Goal: Find specific page/section: Find specific page/section

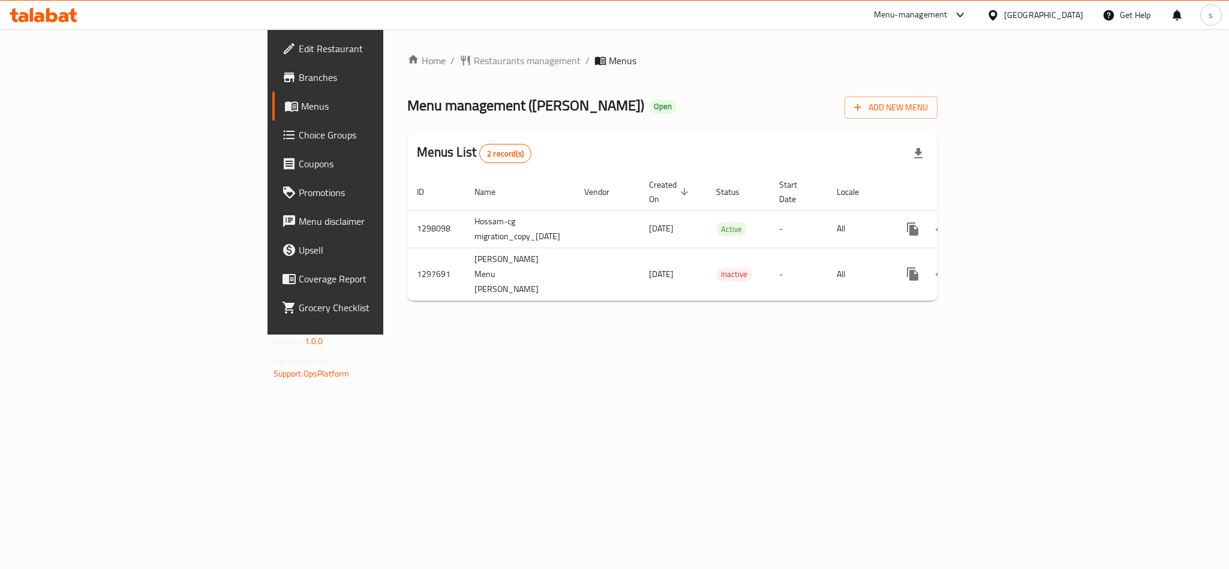
click at [1064, 15] on div "[GEOGRAPHIC_DATA]" at bounding box center [1043, 14] width 79 height 13
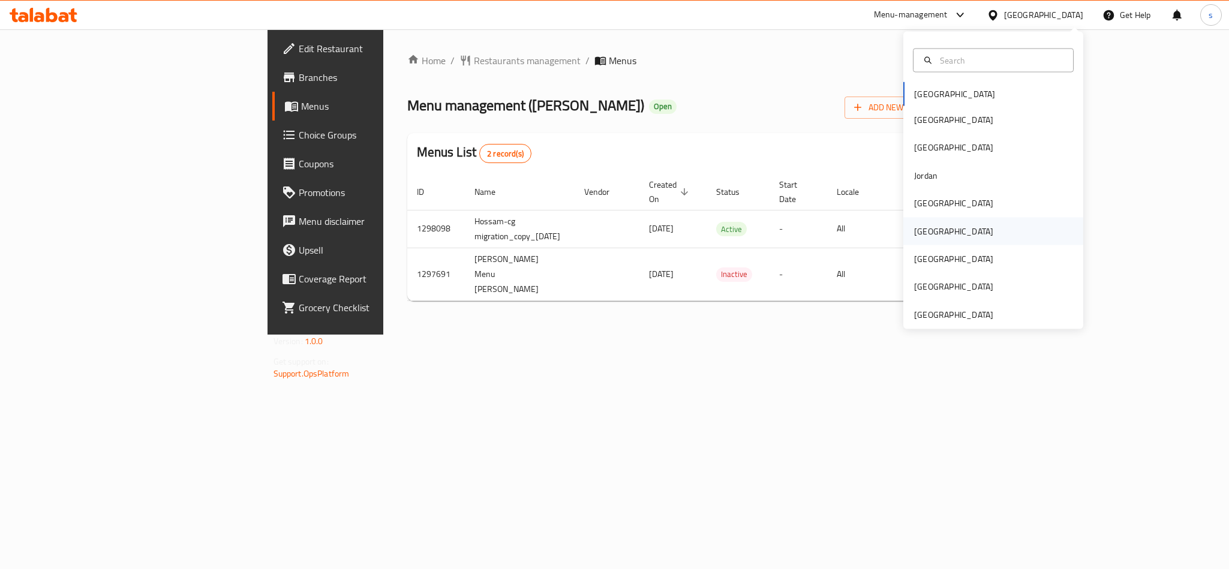
click at [936, 227] on div "[GEOGRAPHIC_DATA]" at bounding box center [993, 231] width 180 height 28
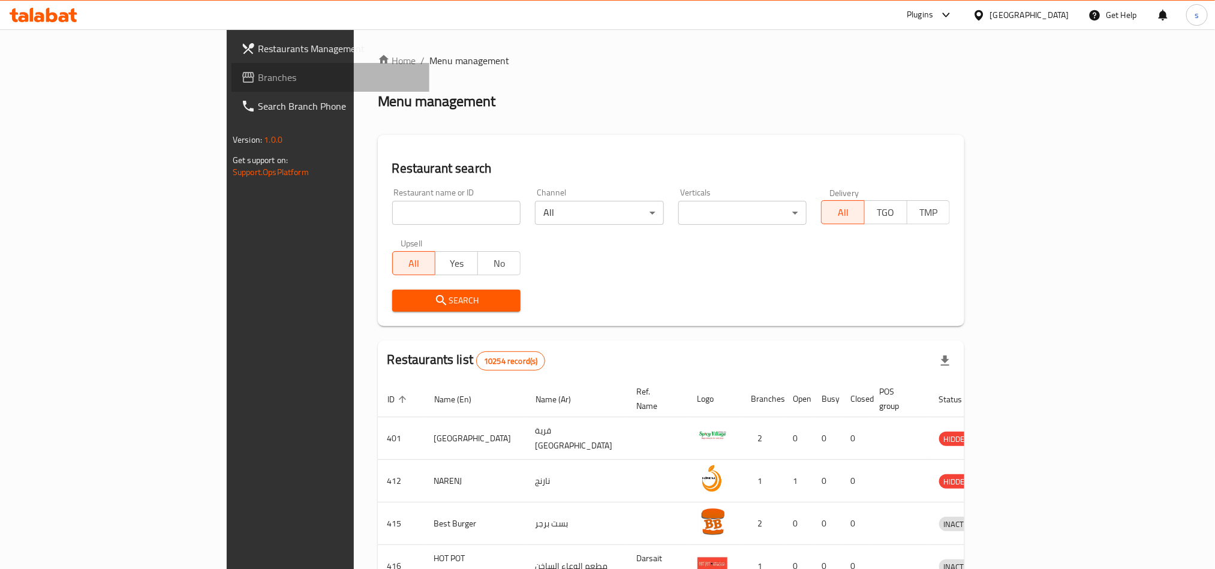
click at [232, 64] on link "Branches" at bounding box center [331, 77] width 198 height 29
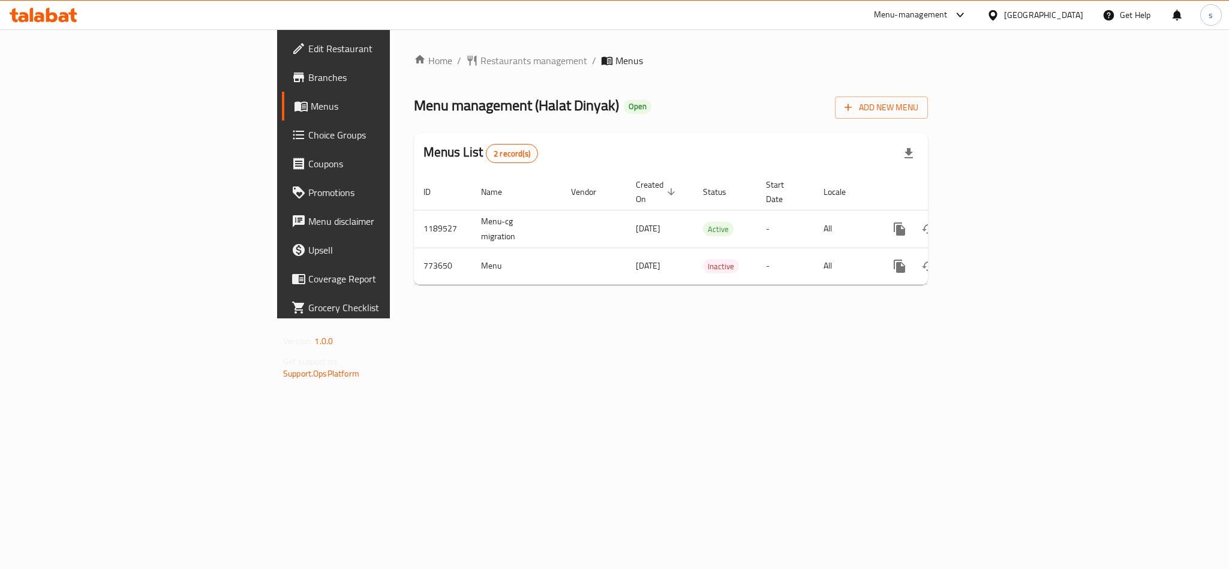
click at [1066, 13] on div "[GEOGRAPHIC_DATA]" at bounding box center [1043, 14] width 79 height 13
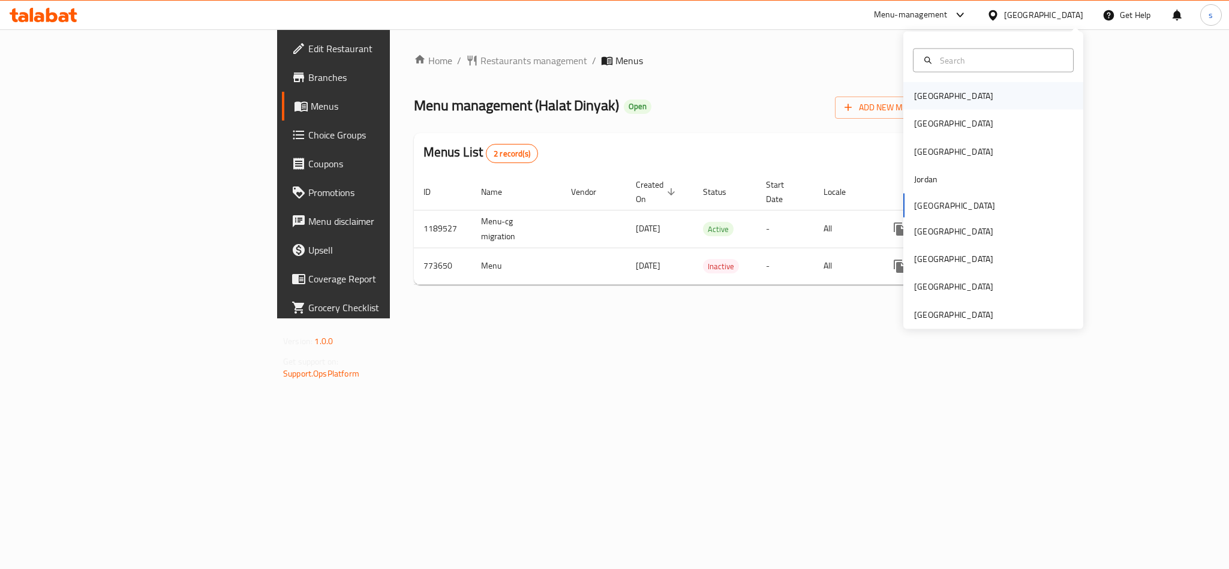
click at [918, 101] on div "[GEOGRAPHIC_DATA]" at bounding box center [953, 95] width 79 height 13
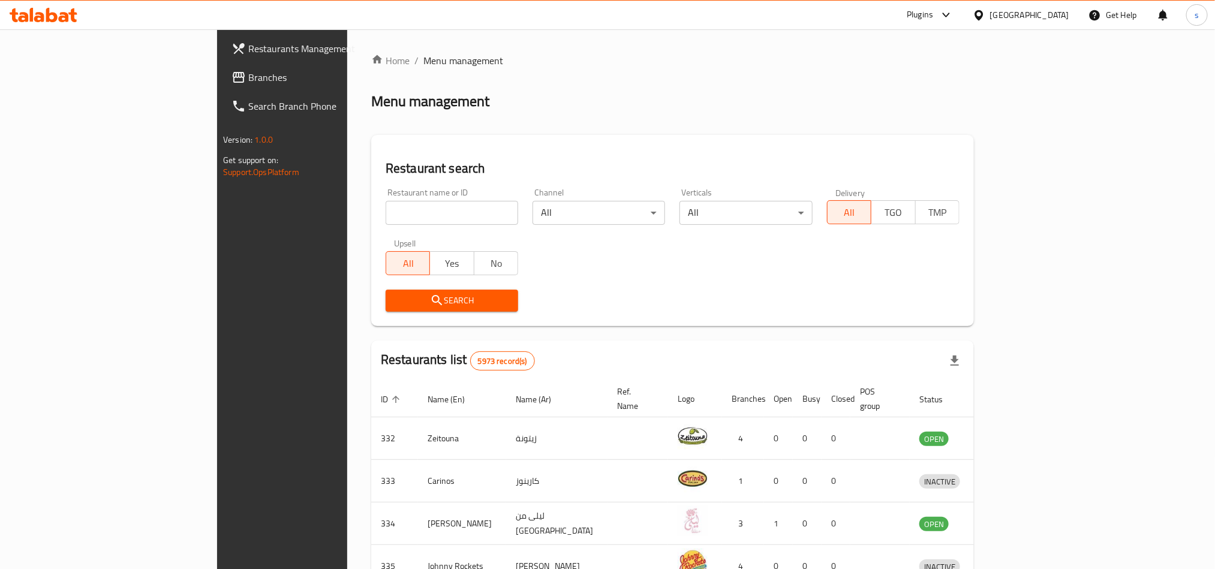
click at [248, 76] on span "Branches" at bounding box center [329, 77] width 162 height 14
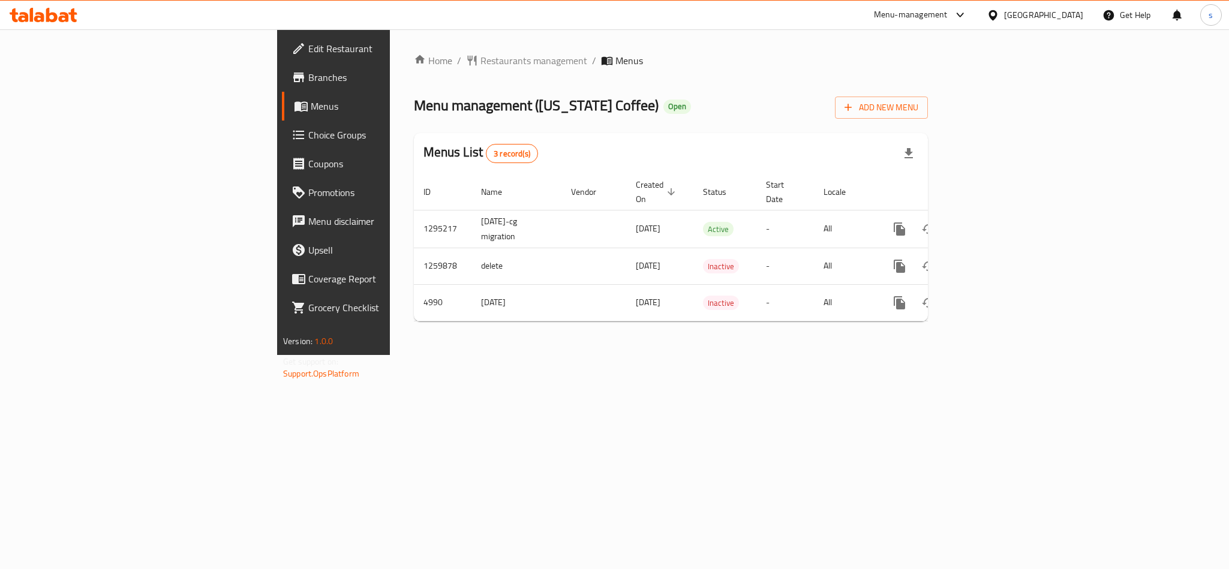
click at [1071, 15] on div "[GEOGRAPHIC_DATA]" at bounding box center [1043, 14] width 79 height 13
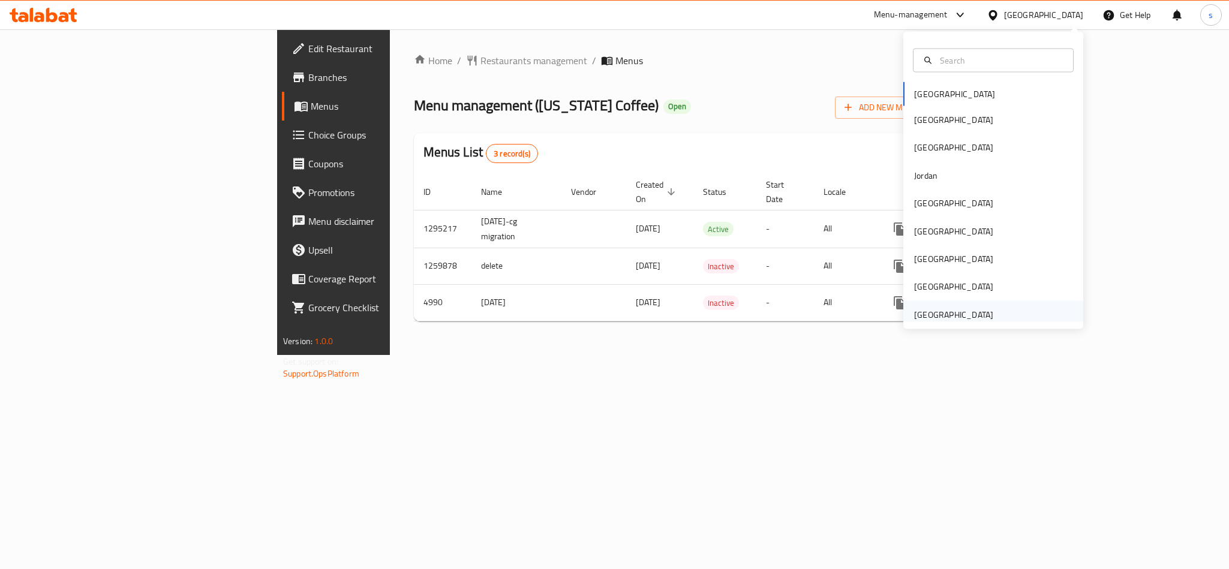
click at [924, 316] on div "[GEOGRAPHIC_DATA]" at bounding box center [953, 314] width 79 height 13
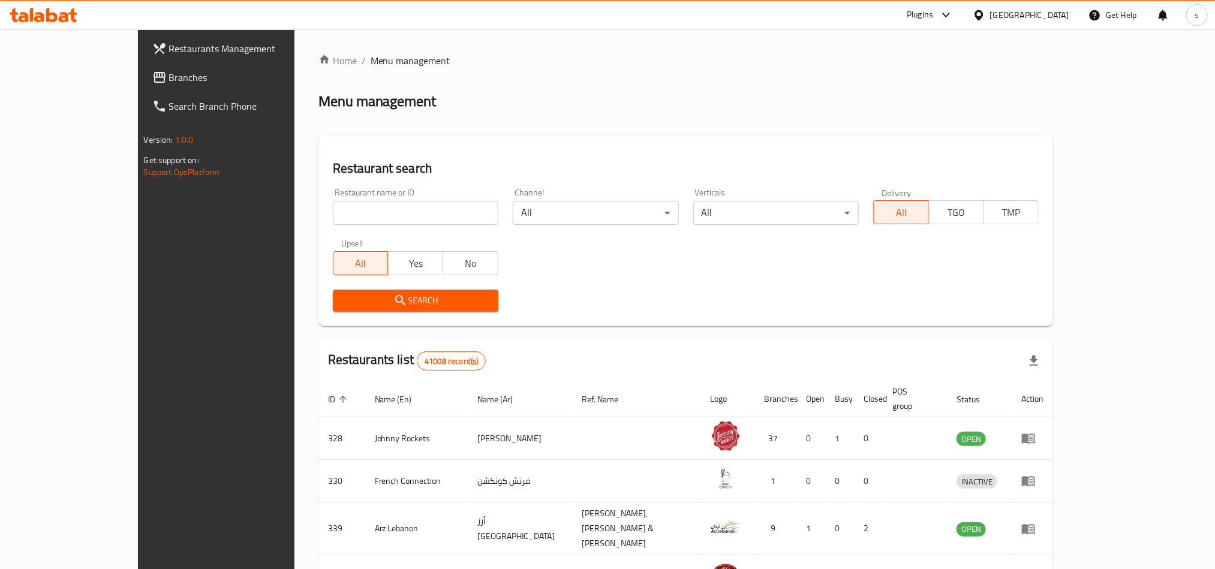
click at [169, 81] on span "Branches" at bounding box center [250, 77] width 162 height 14
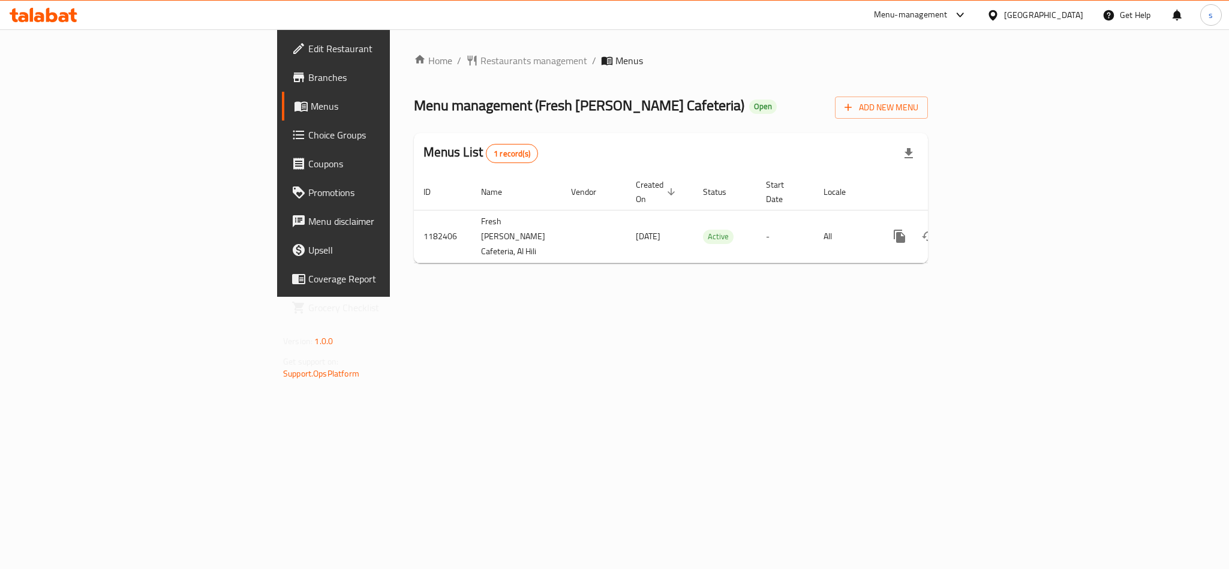
click at [1071, 4] on div "[GEOGRAPHIC_DATA]" at bounding box center [1035, 15] width 116 height 29
click at [1064, 9] on div "[GEOGRAPHIC_DATA]" at bounding box center [1043, 14] width 79 height 13
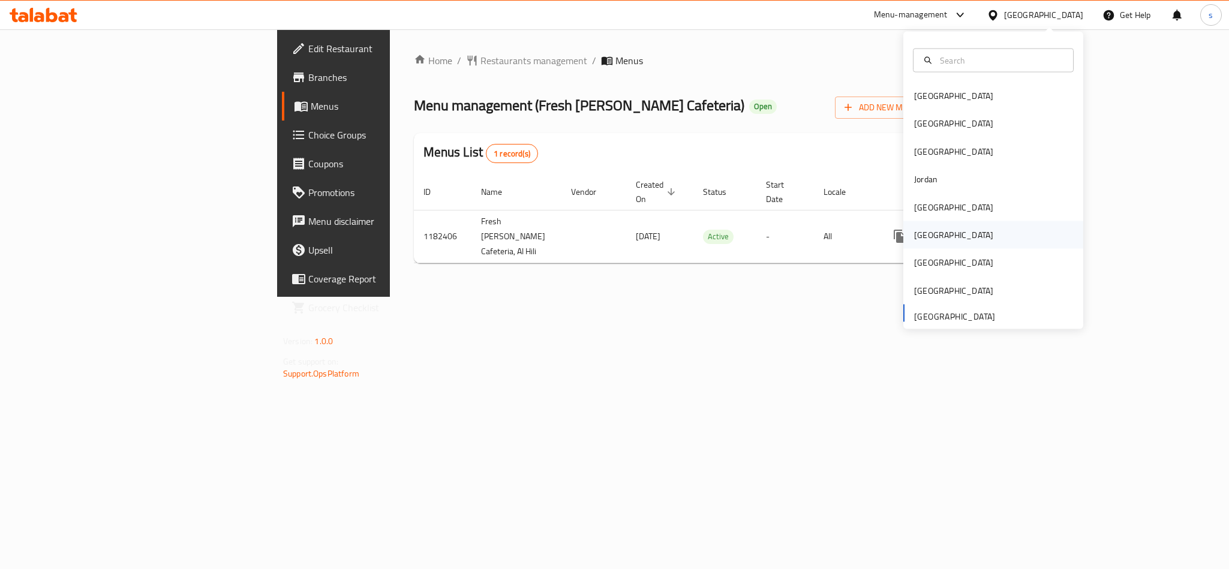
click at [918, 238] on div "[GEOGRAPHIC_DATA]" at bounding box center [953, 235] width 79 height 13
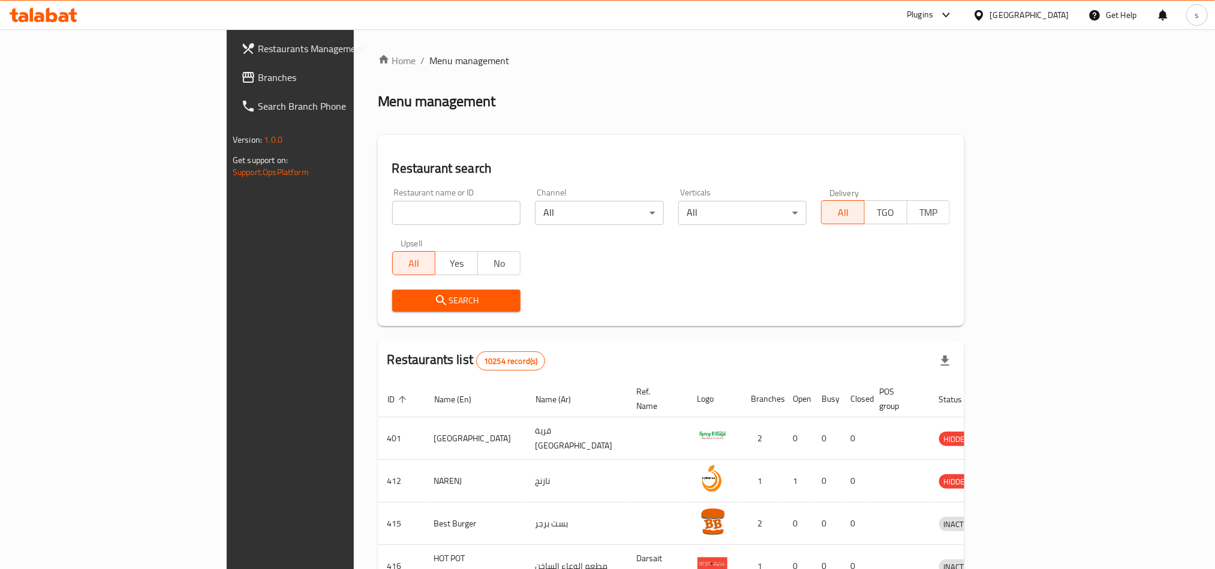
click at [1064, 13] on div "[GEOGRAPHIC_DATA]" at bounding box center [1029, 14] width 79 height 13
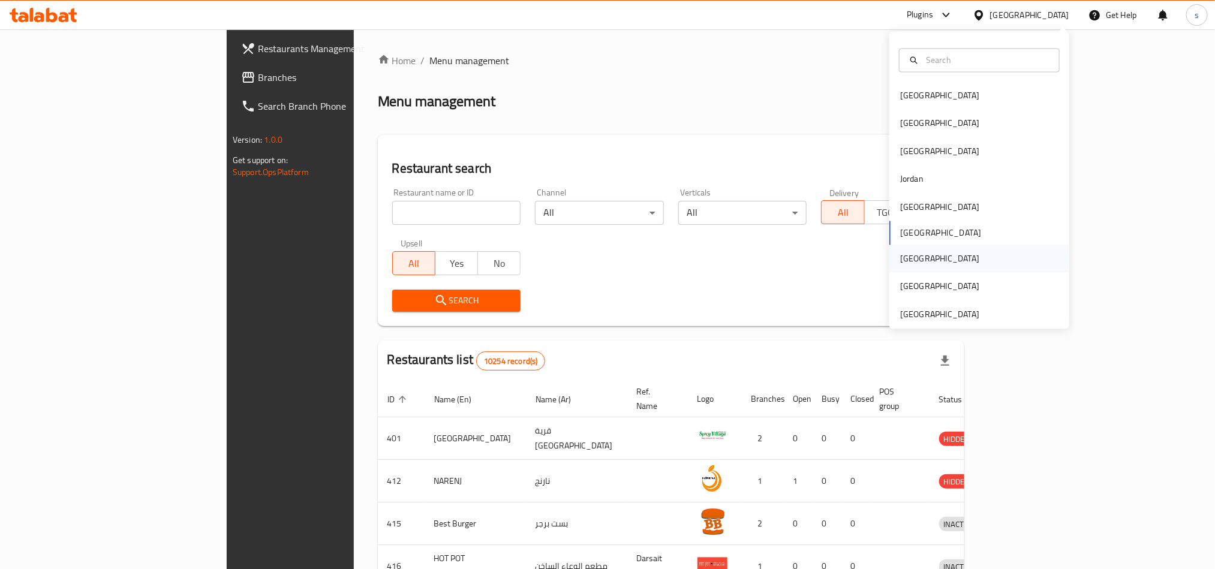
click at [907, 263] on div "[GEOGRAPHIC_DATA]" at bounding box center [939, 259] width 79 height 13
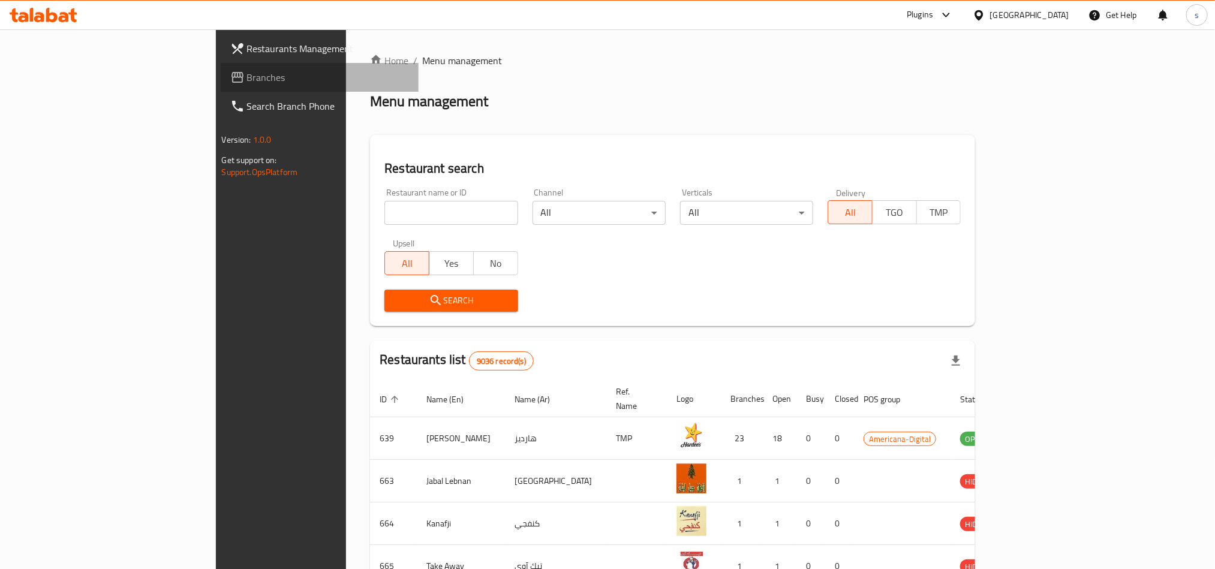
click at [247, 74] on span "Branches" at bounding box center [328, 77] width 162 height 14
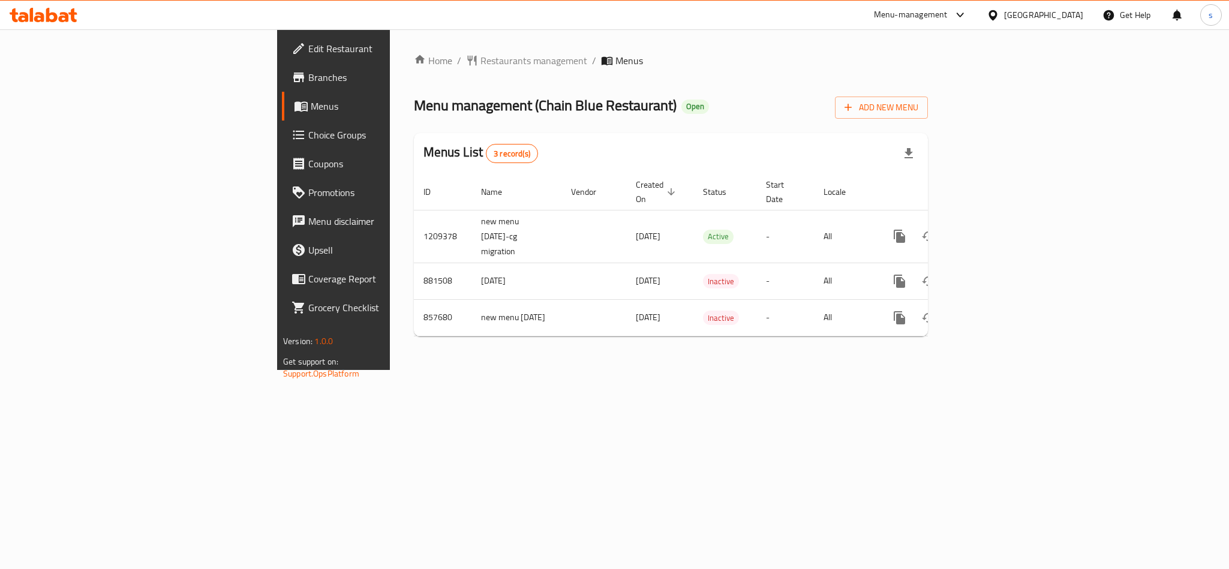
click at [1080, 14] on div "[GEOGRAPHIC_DATA]" at bounding box center [1043, 14] width 79 height 13
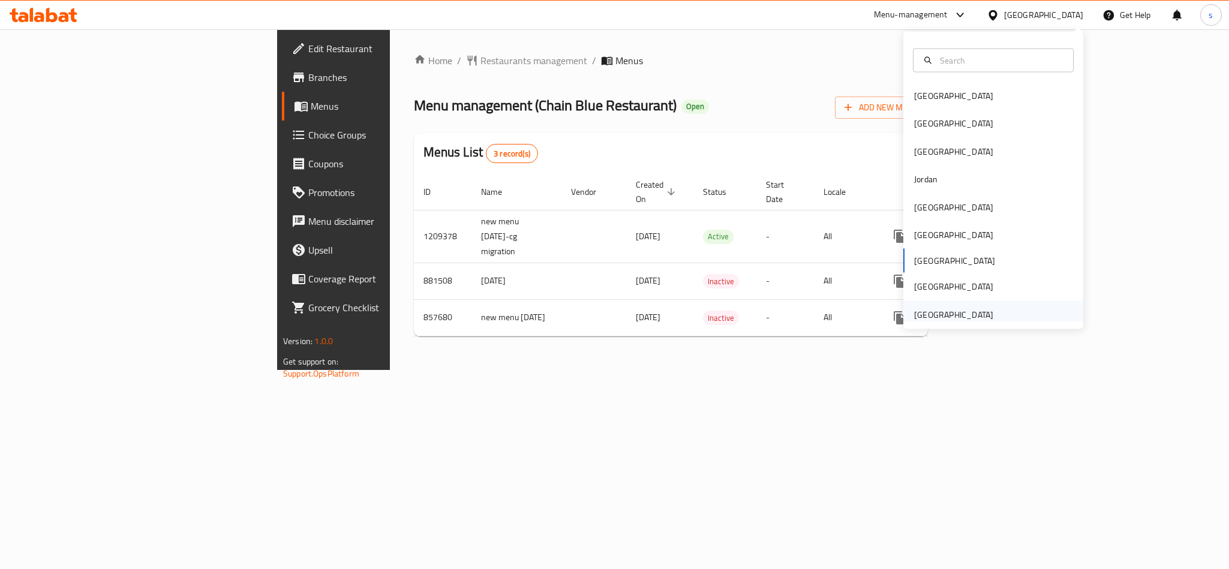
click at [970, 308] on div "[GEOGRAPHIC_DATA]" at bounding box center [953, 314] width 79 height 13
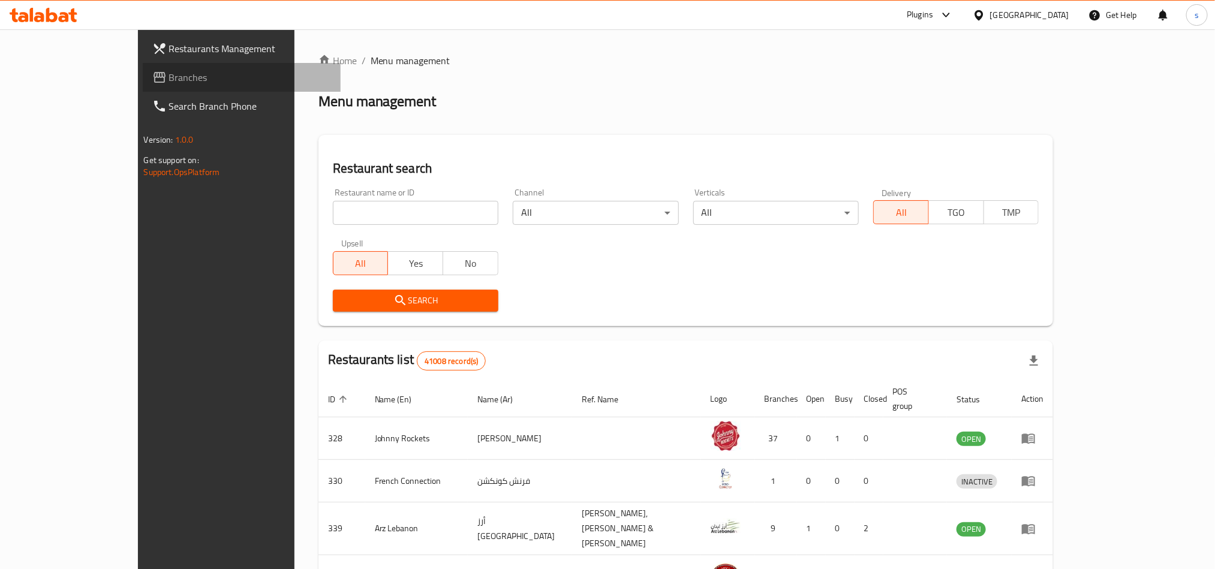
click at [169, 74] on span "Branches" at bounding box center [250, 77] width 162 height 14
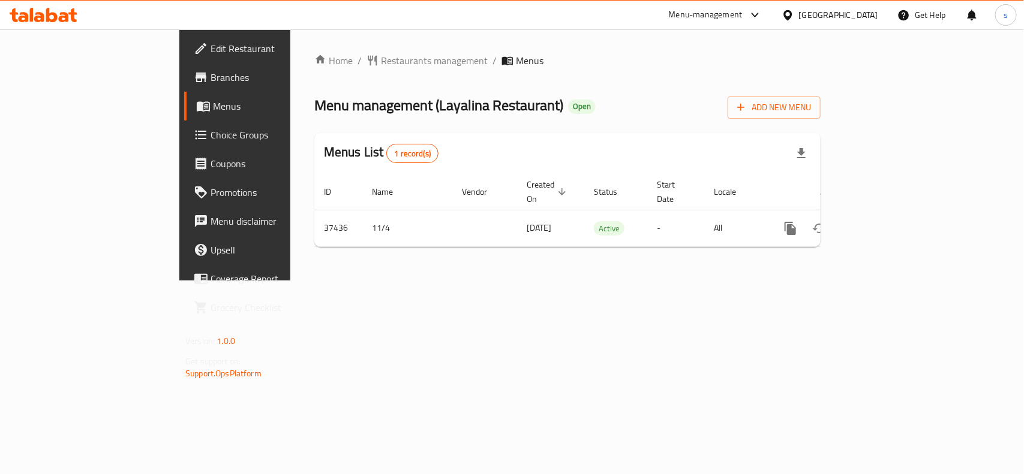
click at [838, 16] on div "[GEOGRAPHIC_DATA]" at bounding box center [838, 14] width 79 height 13
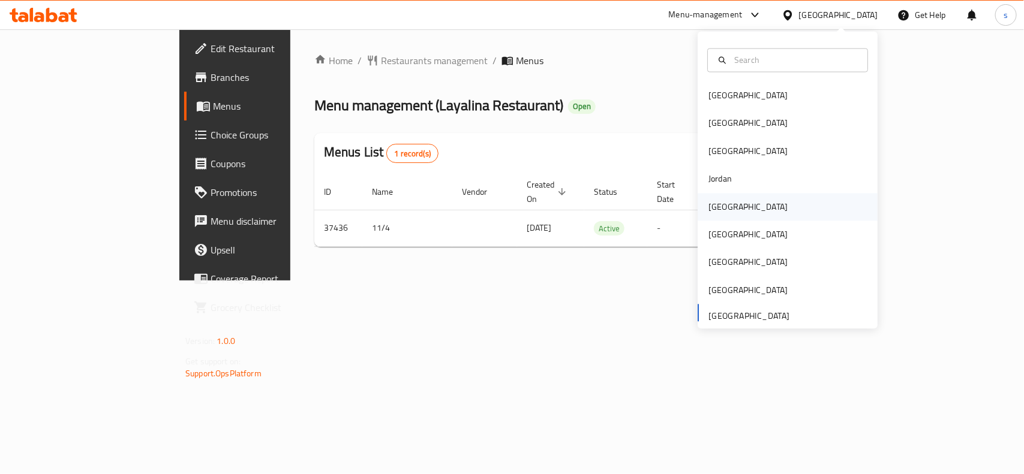
click at [713, 211] on div "[GEOGRAPHIC_DATA]" at bounding box center [747, 206] width 79 height 13
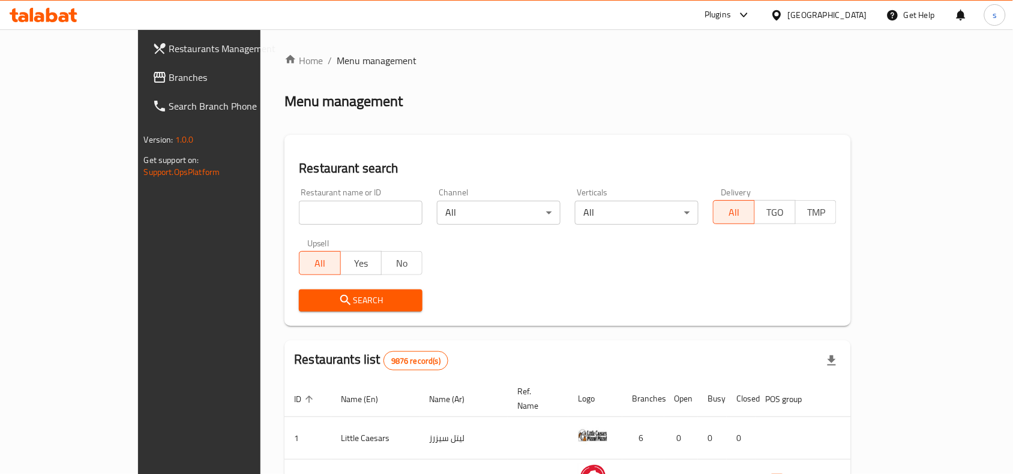
click at [169, 78] on span "Branches" at bounding box center [233, 77] width 128 height 14
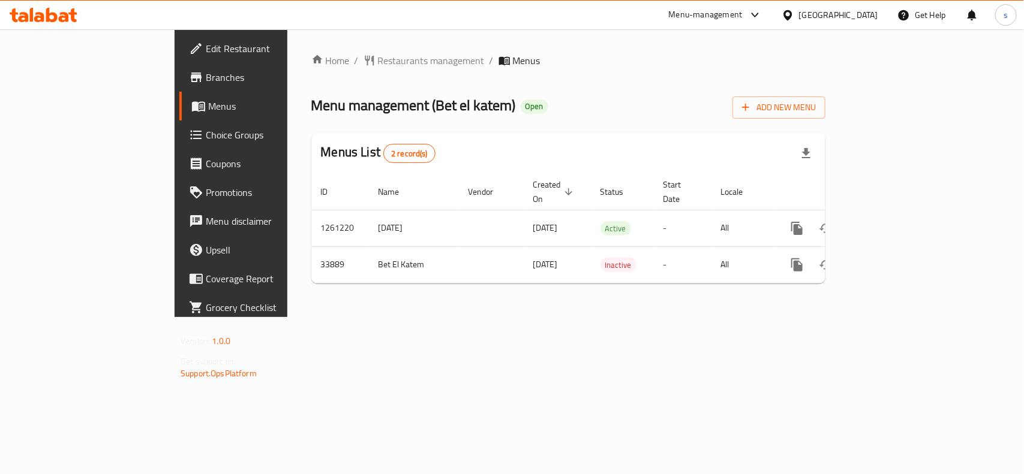
click at [860, 16] on div "[GEOGRAPHIC_DATA]" at bounding box center [838, 14] width 79 height 13
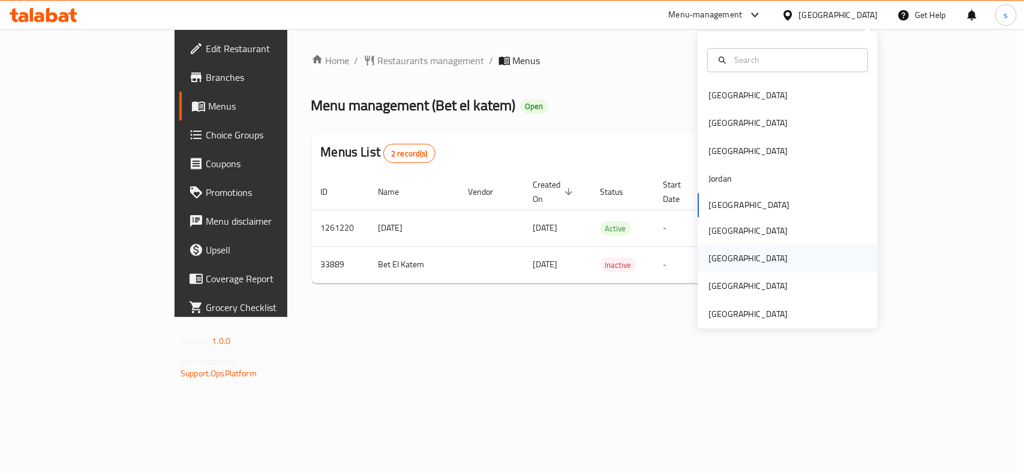
click at [708, 261] on div "[GEOGRAPHIC_DATA]" at bounding box center [747, 259] width 79 height 13
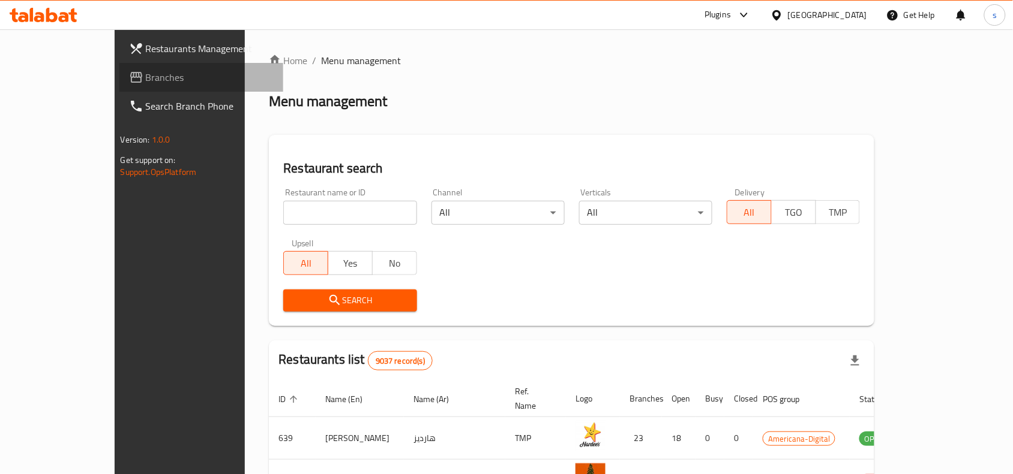
click at [146, 83] on span "Branches" at bounding box center [210, 77] width 128 height 14
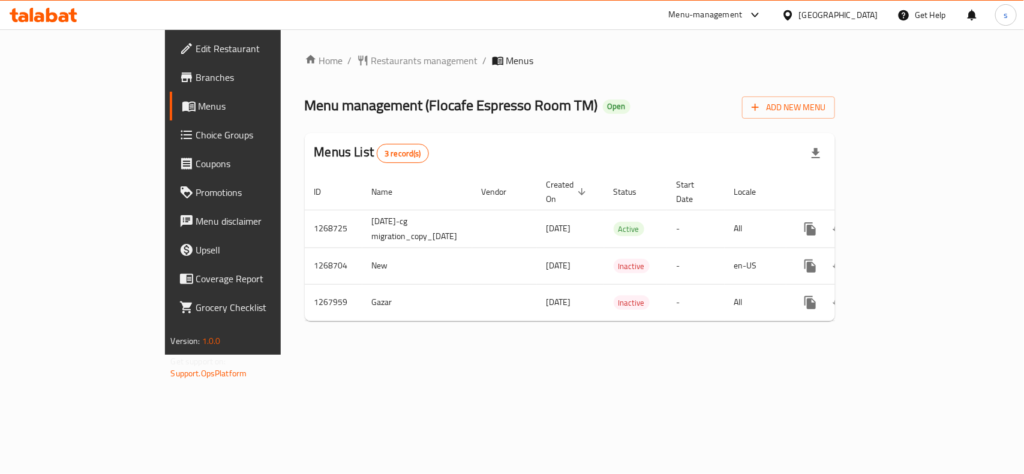
click at [864, 13] on div "[GEOGRAPHIC_DATA]" at bounding box center [838, 14] width 79 height 13
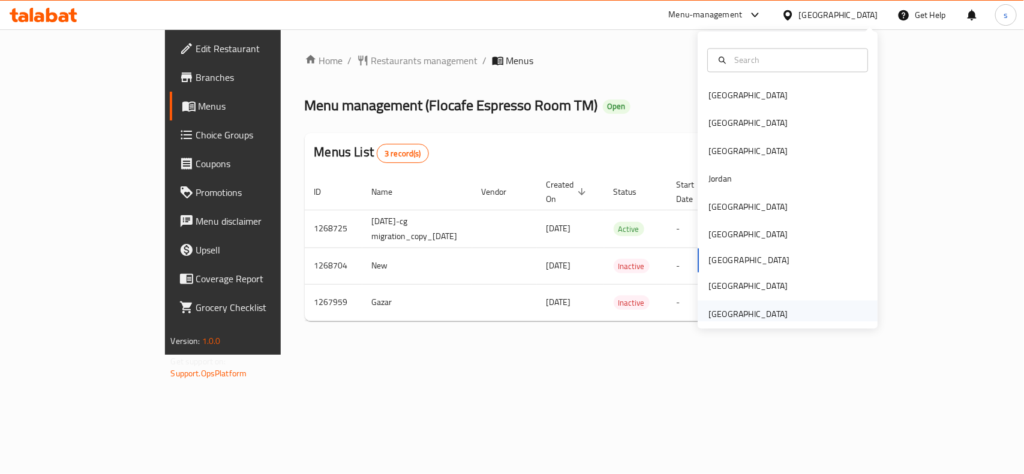
click at [750, 319] on div "[GEOGRAPHIC_DATA]" at bounding box center [747, 314] width 79 height 13
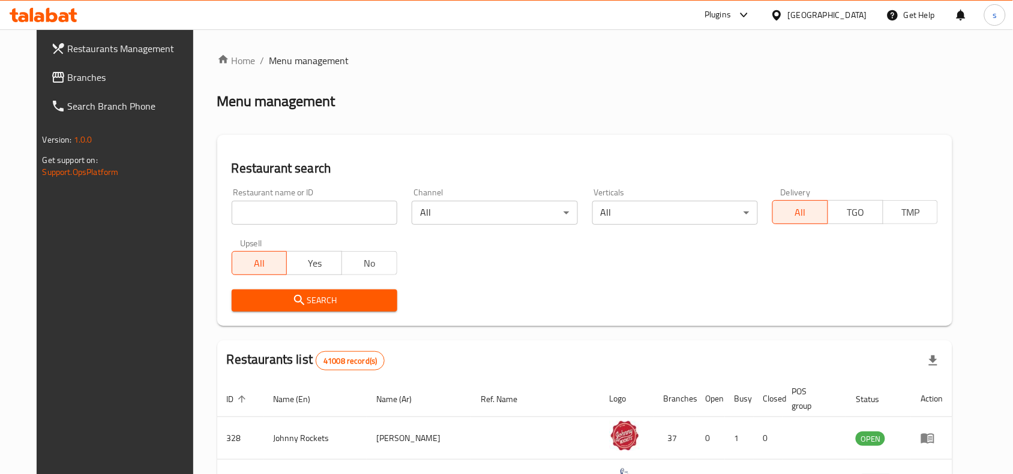
click at [68, 81] on span "Branches" at bounding box center [132, 77] width 128 height 14
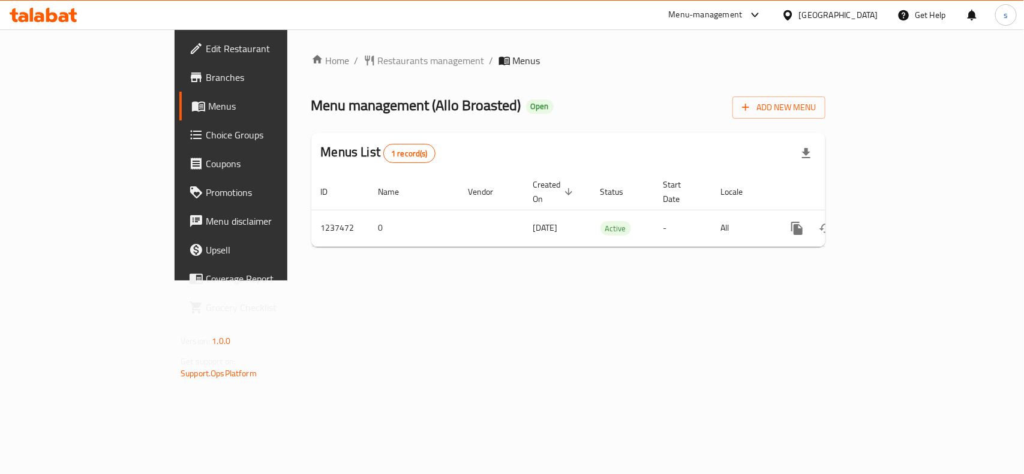
click at [573, 119] on div "Home / Restaurants management / Menus Menu management ( Allo Broasted ) Open Ad…" at bounding box center [568, 154] width 514 height 203
click at [819, 14] on div "[GEOGRAPHIC_DATA]" at bounding box center [838, 14] width 79 height 13
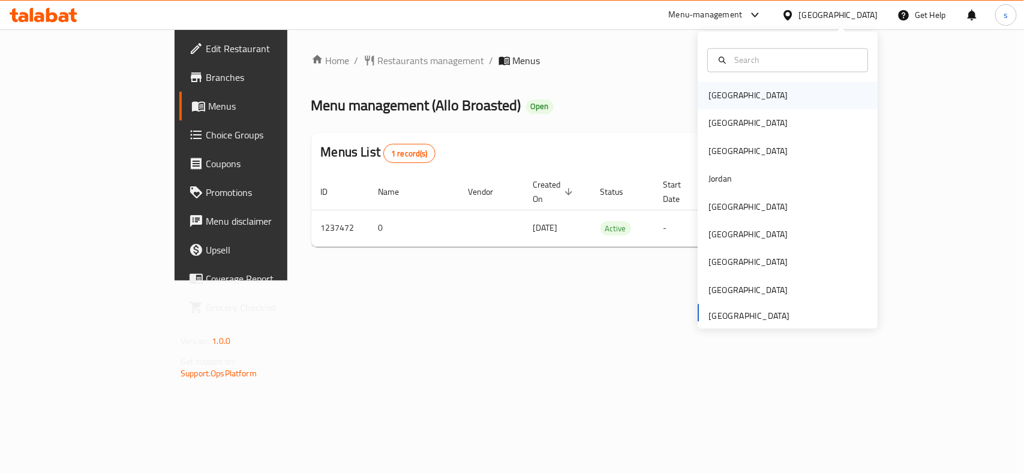
click at [721, 96] on div "[GEOGRAPHIC_DATA]" at bounding box center [747, 95] width 79 height 13
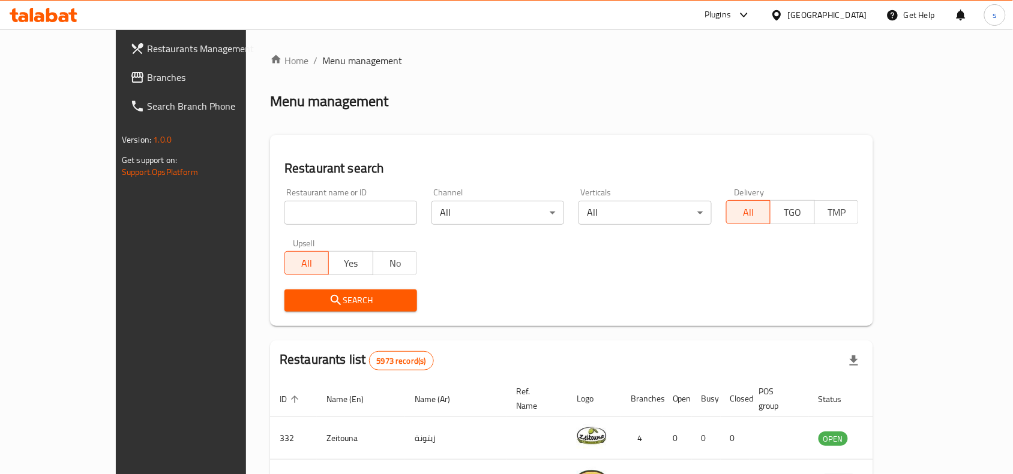
click at [147, 84] on span "Branches" at bounding box center [211, 77] width 128 height 14
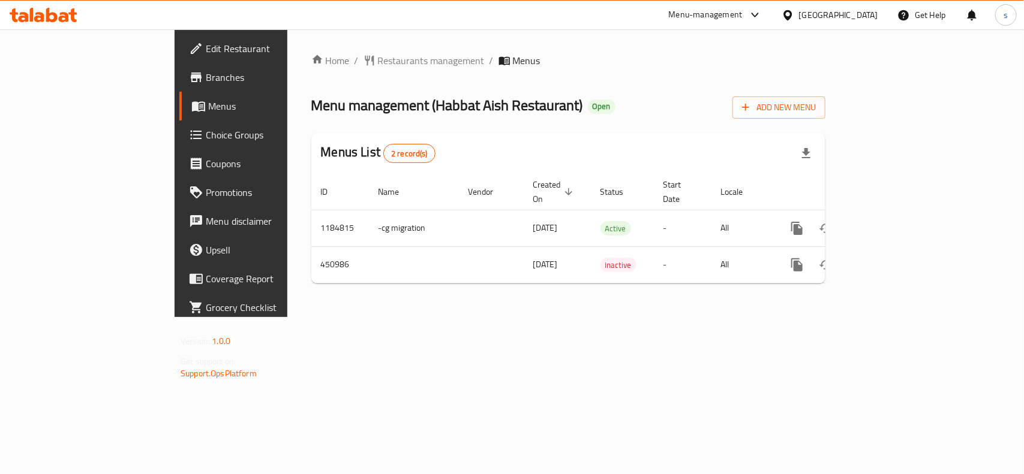
click at [865, 7] on div "[GEOGRAPHIC_DATA]" at bounding box center [830, 15] width 116 height 29
click at [865, 16] on div "[GEOGRAPHIC_DATA]" at bounding box center [838, 14] width 79 height 13
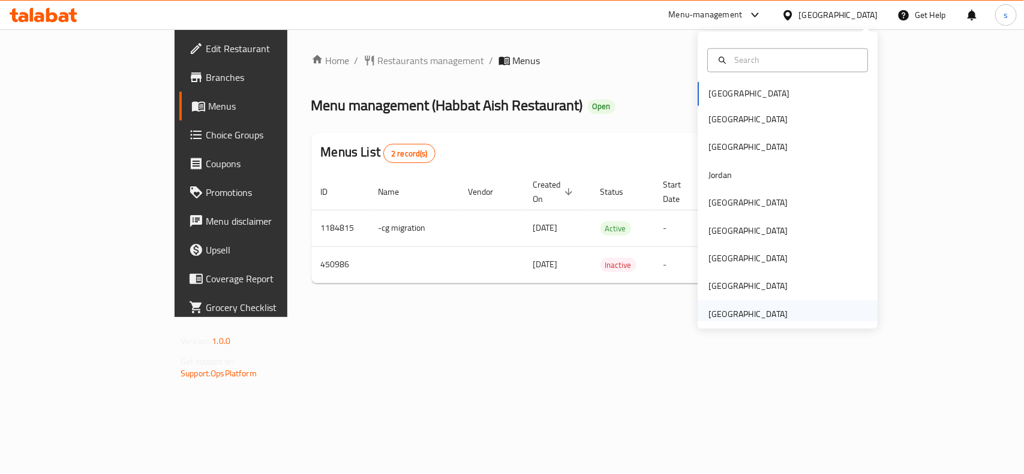
click at [753, 315] on div "[GEOGRAPHIC_DATA]" at bounding box center [747, 314] width 79 height 13
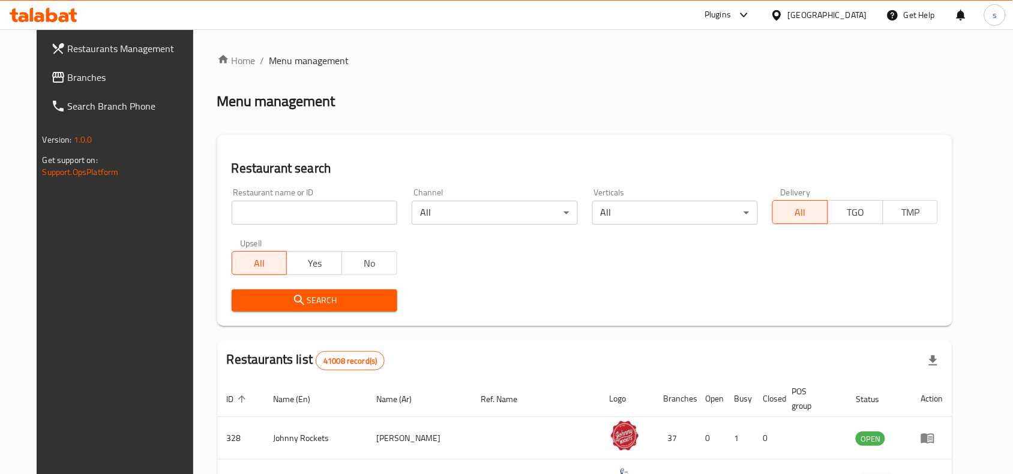
click at [68, 75] on span "Branches" at bounding box center [132, 77] width 128 height 14
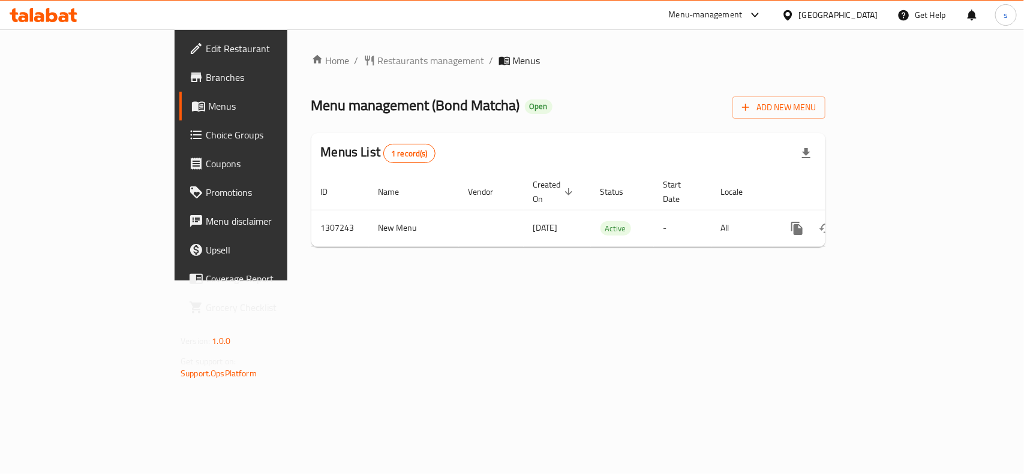
click at [843, 16] on div "[GEOGRAPHIC_DATA]" at bounding box center [838, 14] width 79 height 13
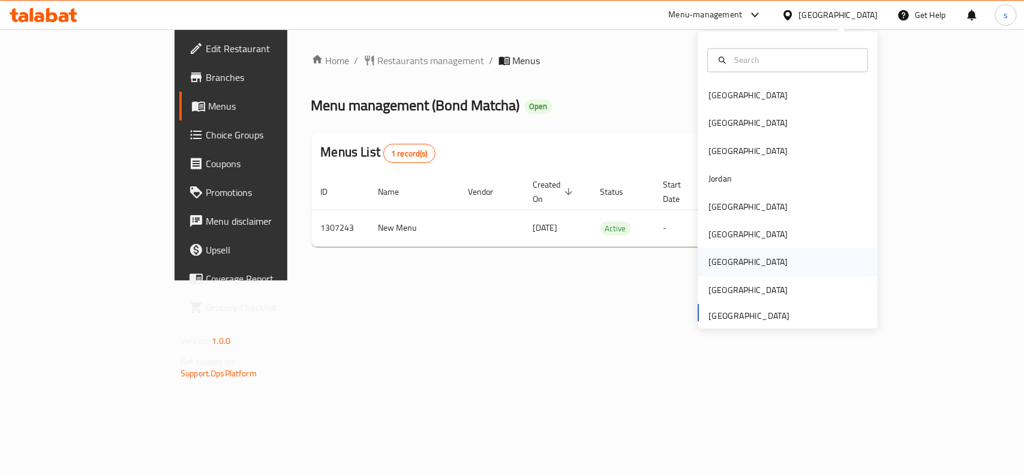
click at [709, 263] on div "[GEOGRAPHIC_DATA]" at bounding box center [747, 262] width 79 height 13
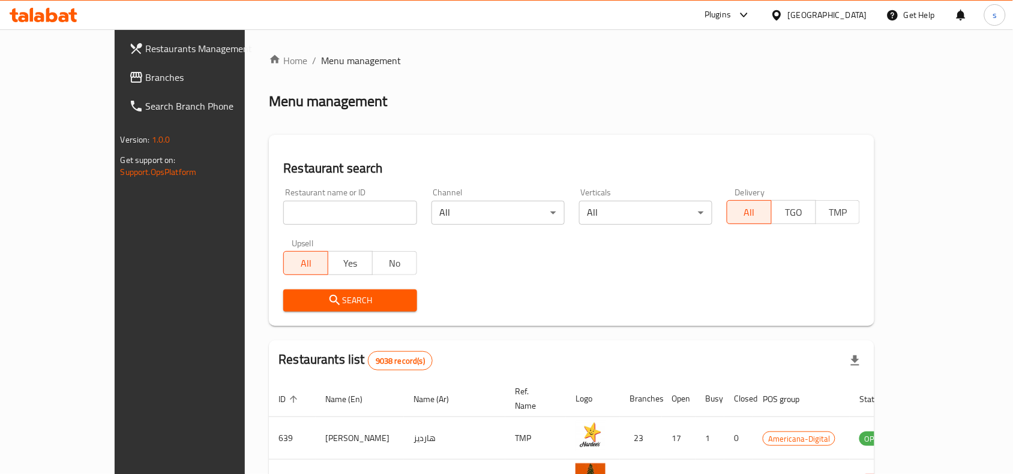
click at [146, 76] on span "Branches" at bounding box center [210, 77] width 128 height 14
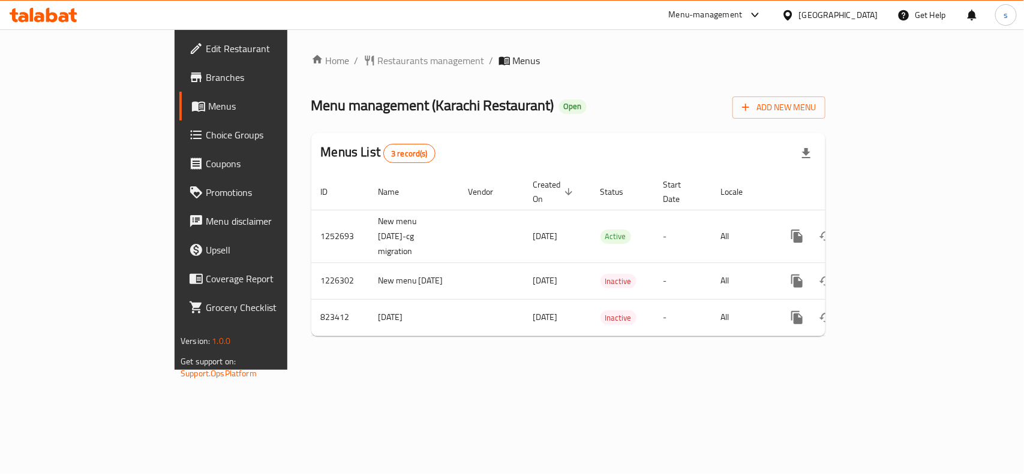
click at [863, 11] on div "[GEOGRAPHIC_DATA]" at bounding box center [838, 14] width 79 height 13
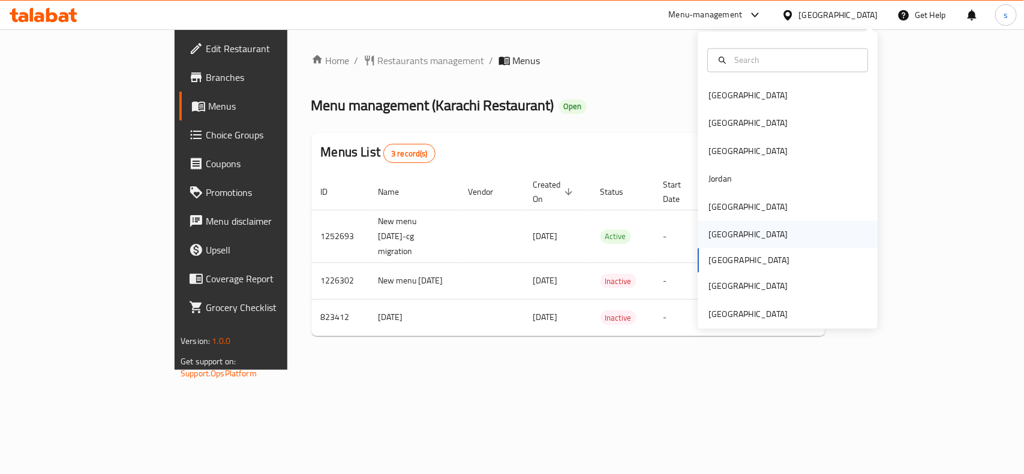
click at [708, 241] on div "[GEOGRAPHIC_DATA]" at bounding box center [747, 235] width 79 height 13
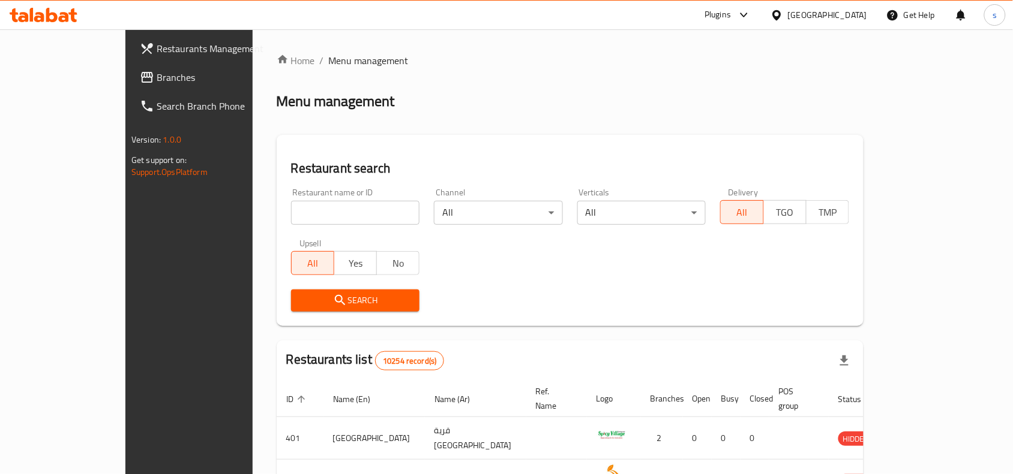
click at [157, 76] on span "Branches" at bounding box center [221, 77] width 128 height 14
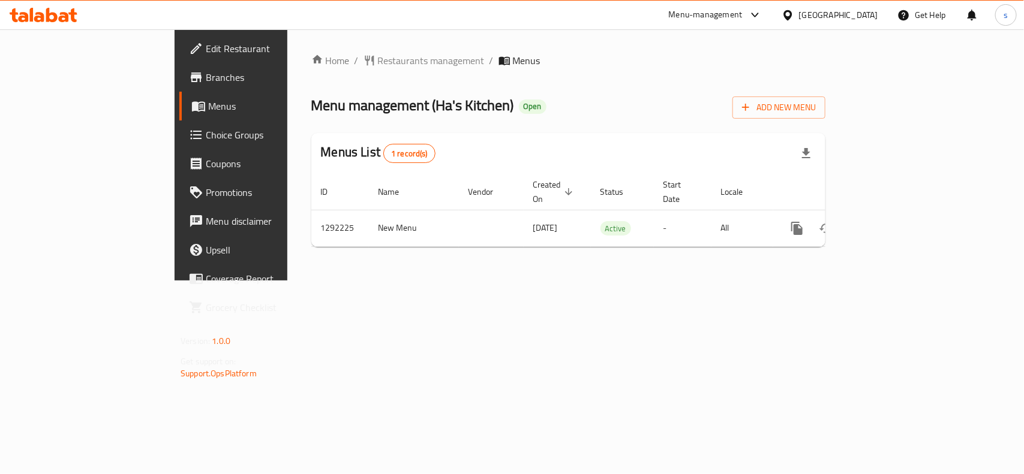
click at [860, 16] on div "[GEOGRAPHIC_DATA]" at bounding box center [838, 14] width 79 height 13
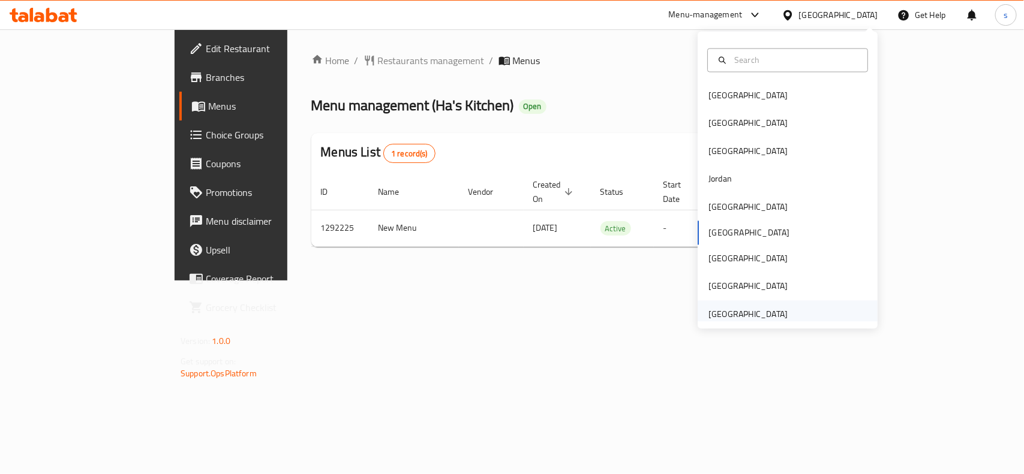
click at [744, 310] on div "[GEOGRAPHIC_DATA]" at bounding box center [747, 314] width 79 height 13
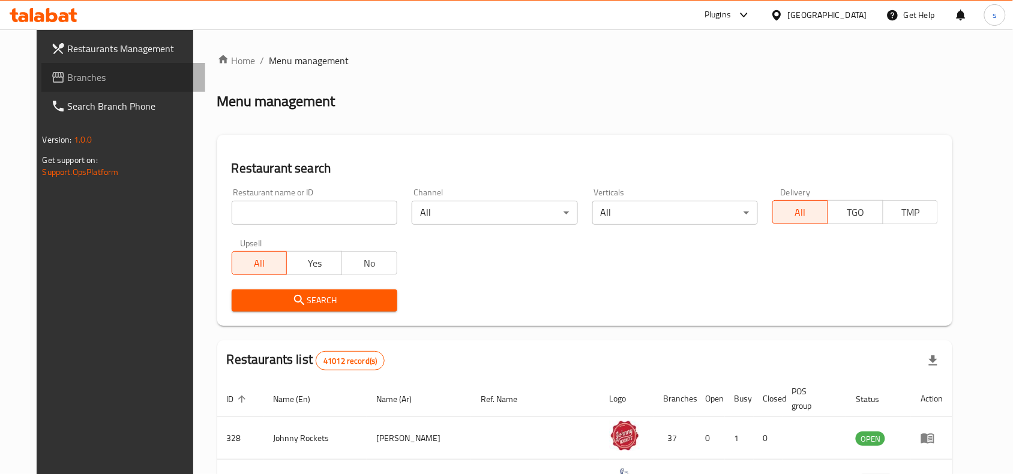
click at [68, 82] on span "Branches" at bounding box center [132, 77] width 128 height 14
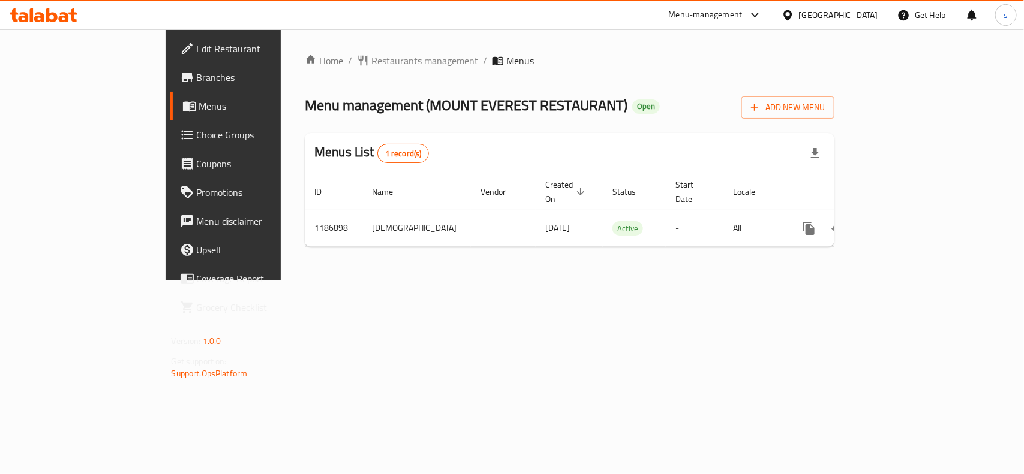
click at [852, 16] on div "[GEOGRAPHIC_DATA]" at bounding box center [838, 14] width 79 height 13
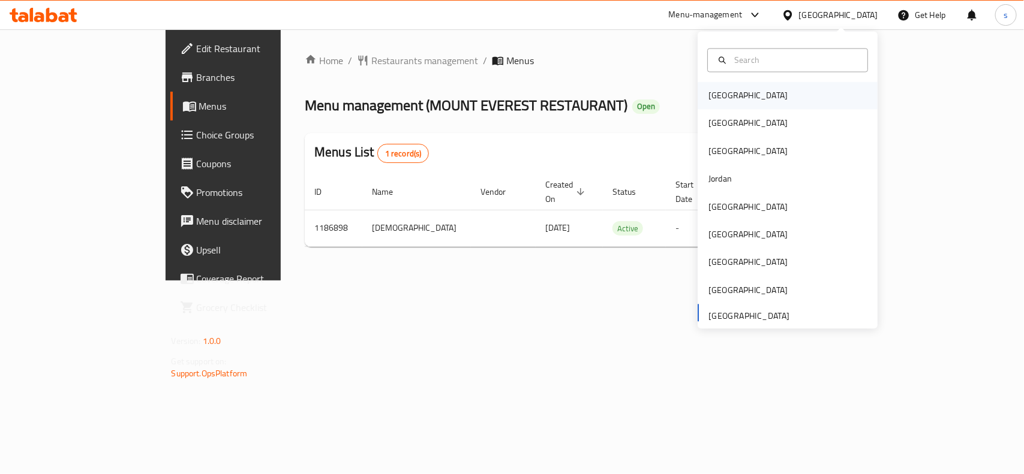
click at [715, 100] on div "[GEOGRAPHIC_DATA]" at bounding box center [747, 95] width 79 height 13
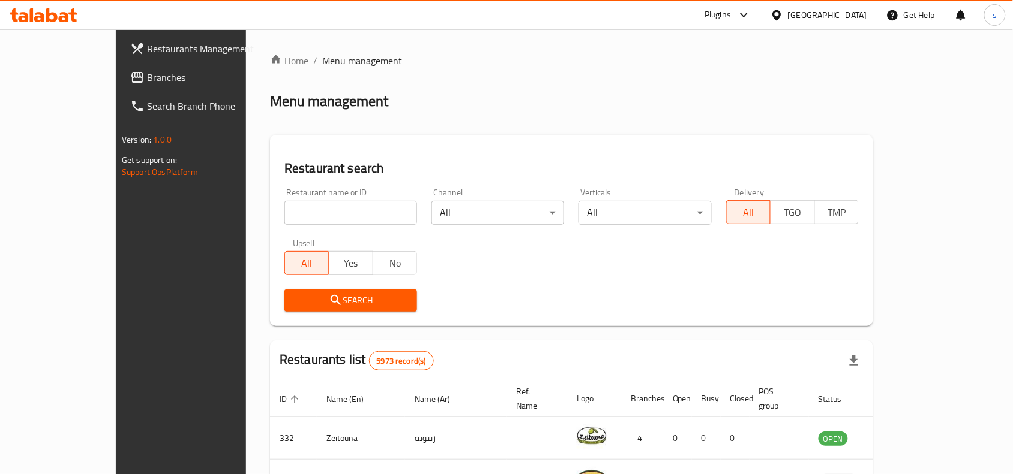
click at [857, 16] on div "[GEOGRAPHIC_DATA]" at bounding box center [827, 14] width 79 height 13
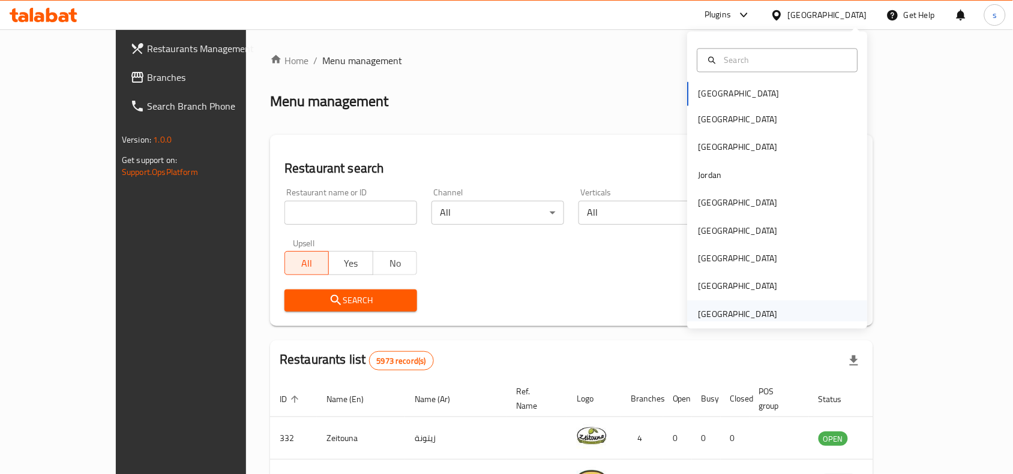
click at [714, 311] on div "[GEOGRAPHIC_DATA]" at bounding box center [737, 314] width 79 height 13
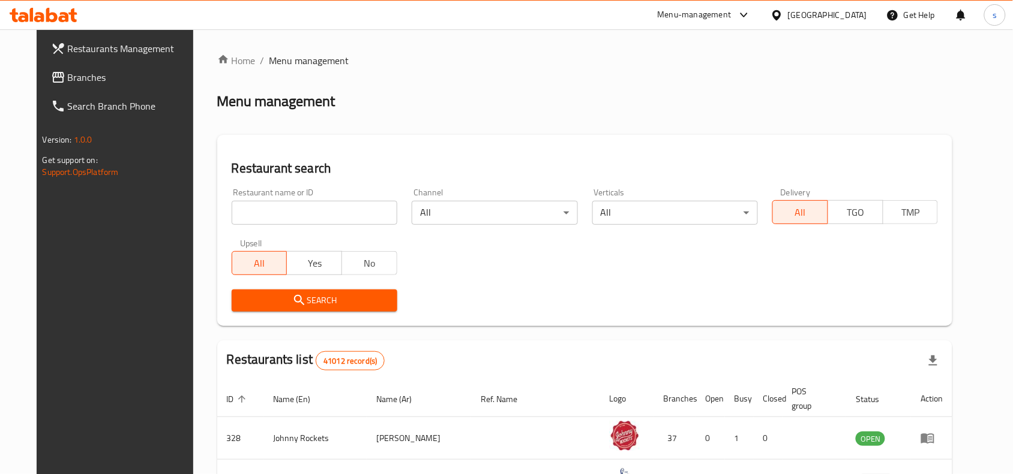
click at [68, 79] on span "Branches" at bounding box center [132, 77] width 128 height 14
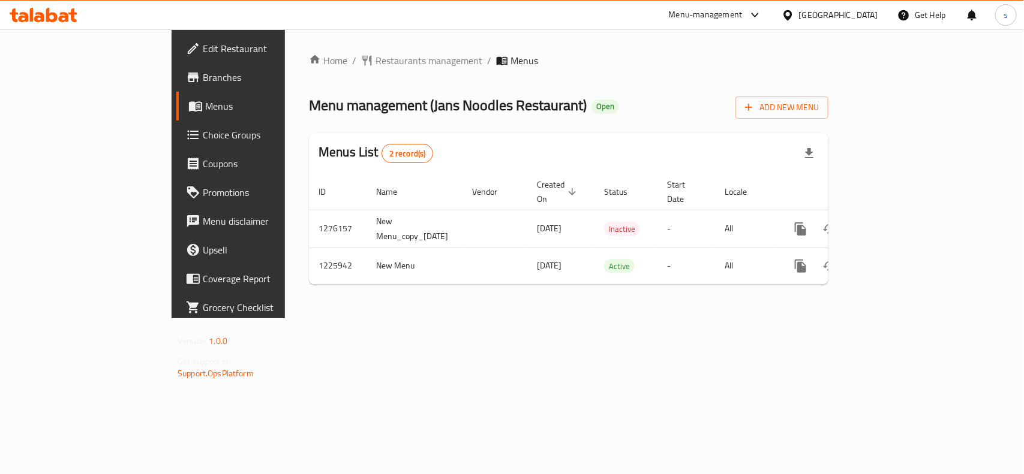
click at [851, 14] on div "[GEOGRAPHIC_DATA]" at bounding box center [838, 14] width 79 height 13
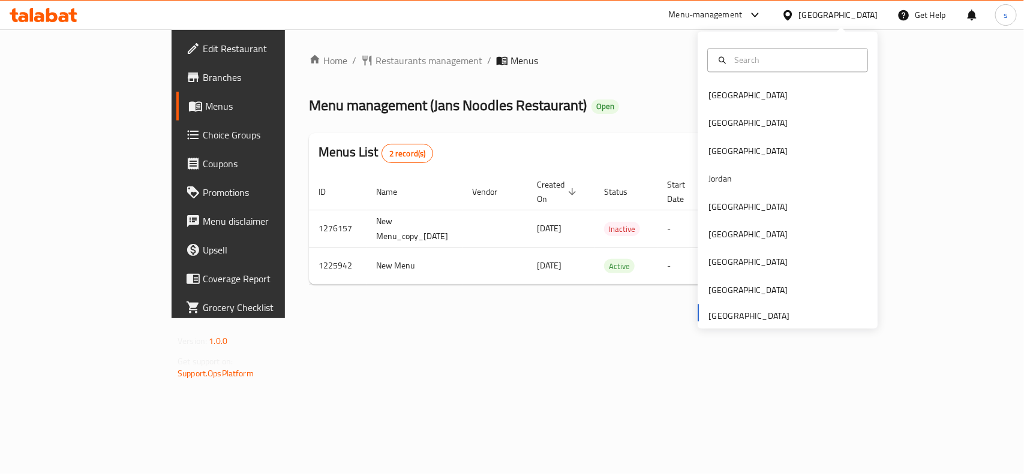
click at [713, 318] on div "Bahrain Egypt Iraq Jordan Kuwait Oman Qatar Saudi Arabia United Arab Emirates" at bounding box center [788, 205] width 180 height 247
click at [743, 318] on div "Bahrain Egypt Iraq Jordan Kuwait Oman Qatar Saudi Arabia United Arab Emirates" at bounding box center [788, 205] width 180 height 247
click at [708, 94] on div "[GEOGRAPHIC_DATA]" at bounding box center [747, 95] width 79 height 13
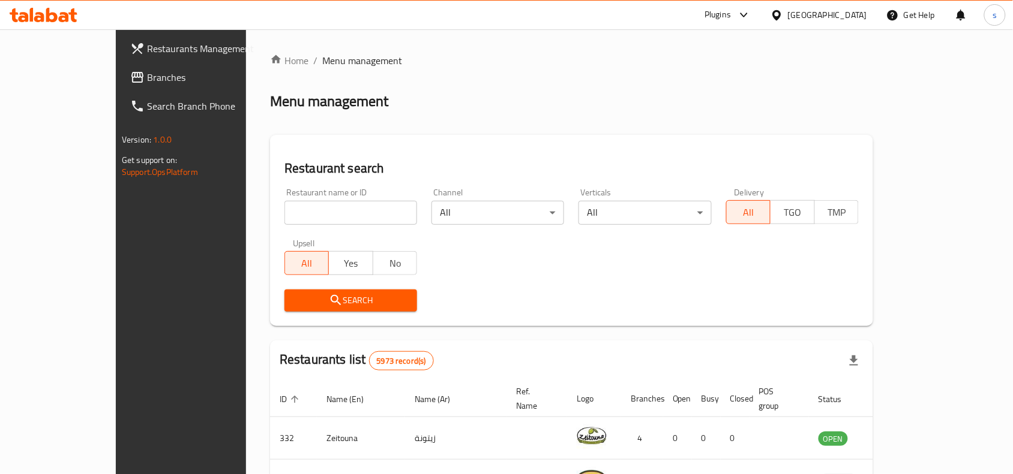
click at [788, 10] on div at bounding box center [778, 14] width 17 height 13
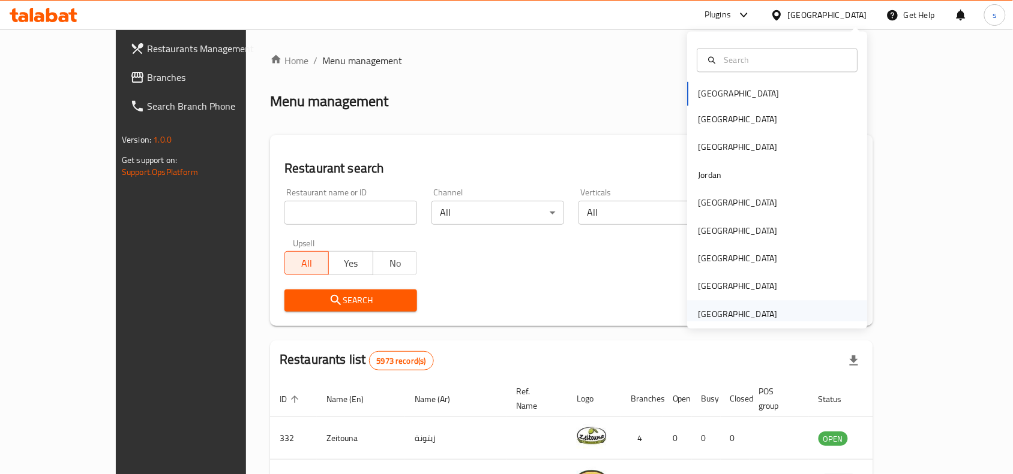
click at [736, 314] on div "[GEOGRAPHIC_DATA]" at bounding box center [737, 314] width 79 height 13
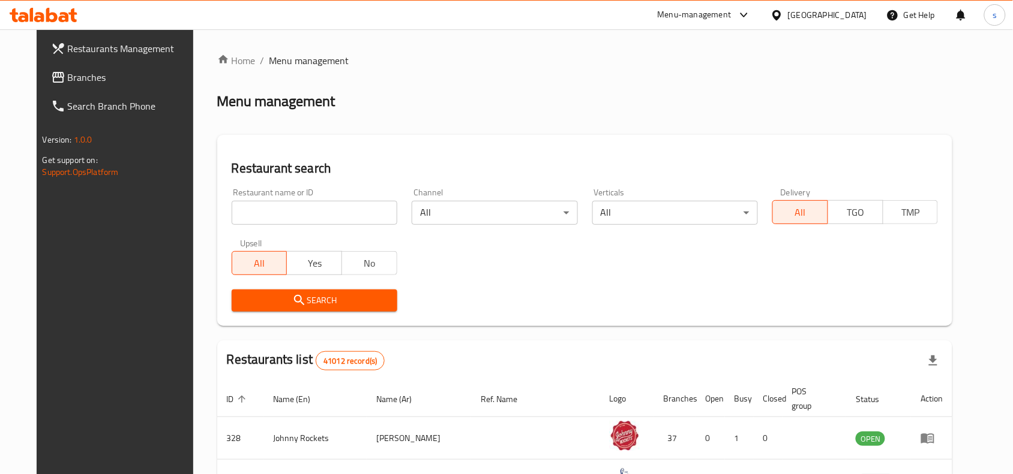
click at [68, 75] on span "Branches" at bounding box center [132, 77] width 128 height 14
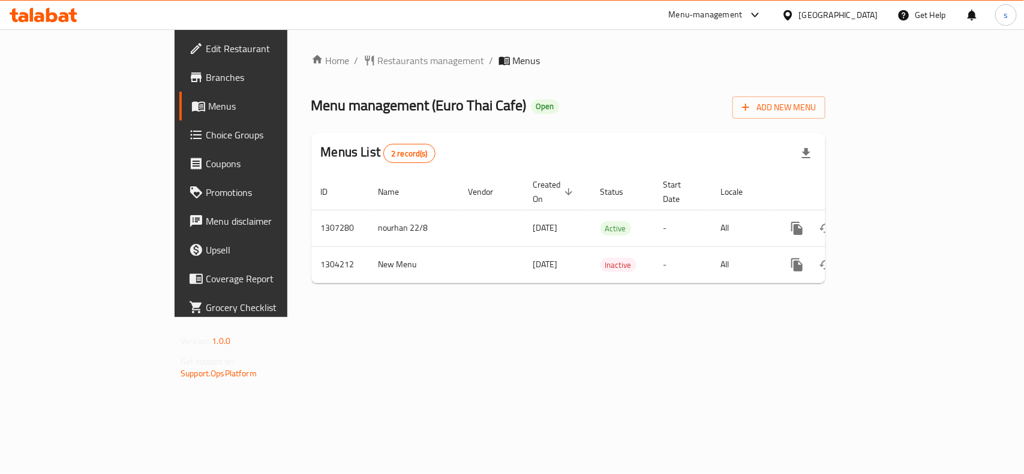
click at [843, 14] on div "[GEOGRAPHIC_DATA]" at bounding box center [838, 14] width 79 height 13
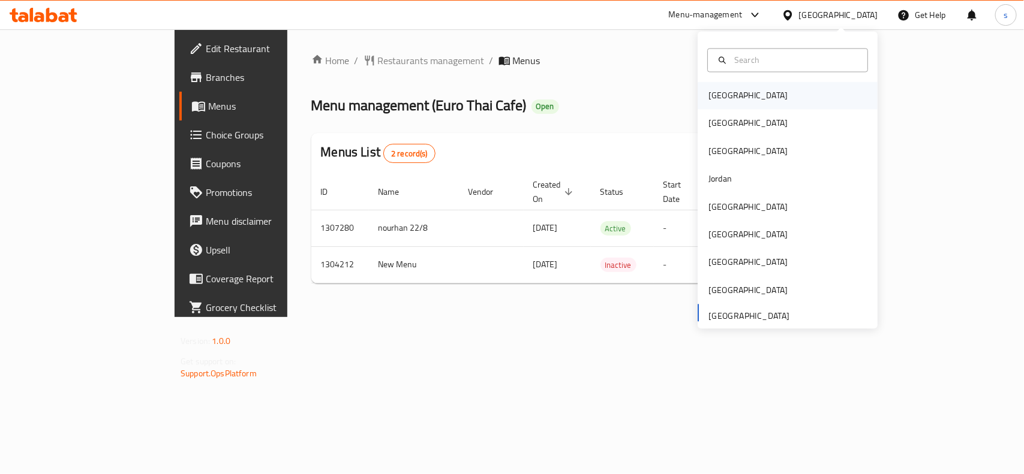
click at [723, 97] on div "[GEOGRAPHIC_DATA]" at bounding box center [747, 95] width 79 height 13
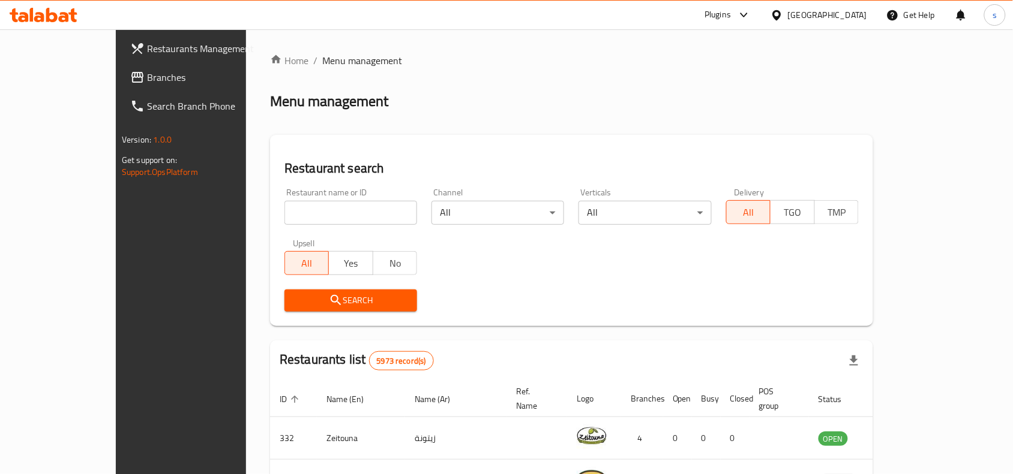
drag, startPoint x: 864, startPoint y: 13, endPoint x: 858, endPoint y: 21, distance: 9.5
click at [864, 13] on div "[GEOGRAPHIC_DATA]" at bounding box center [827, 14] width 79 height 13
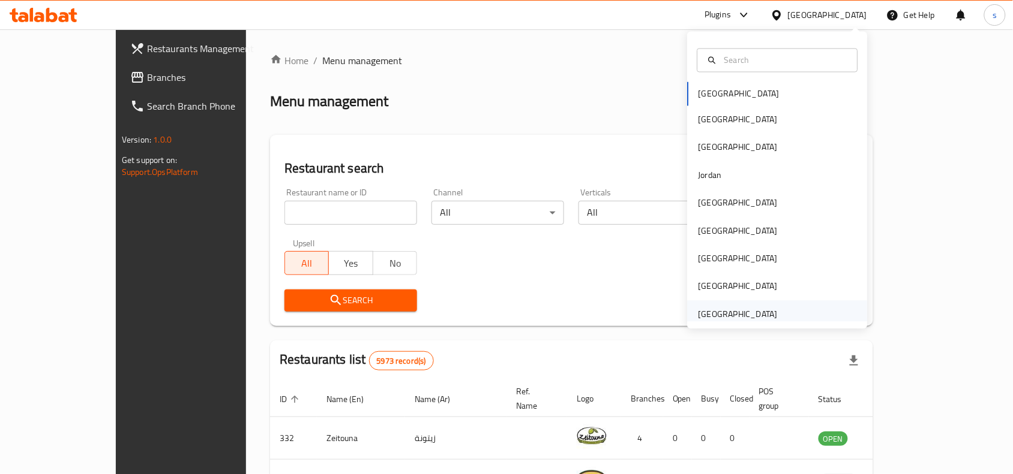
click at [734, 313] on div "[GEOGRAPHIC_DATA]" at bounding box center [737, 314] width 79 height 13
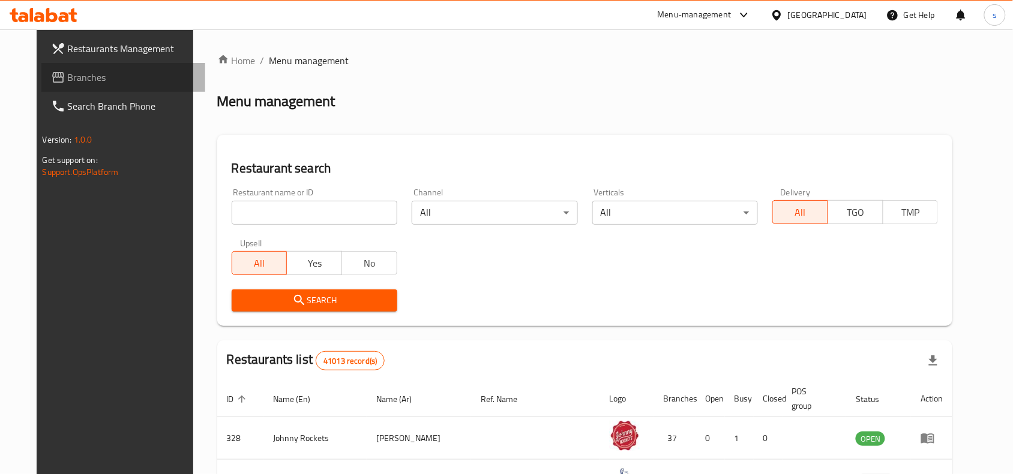
click at [68, 75] on span "Branches" at bounding box center [132, 77] width 128 height 14
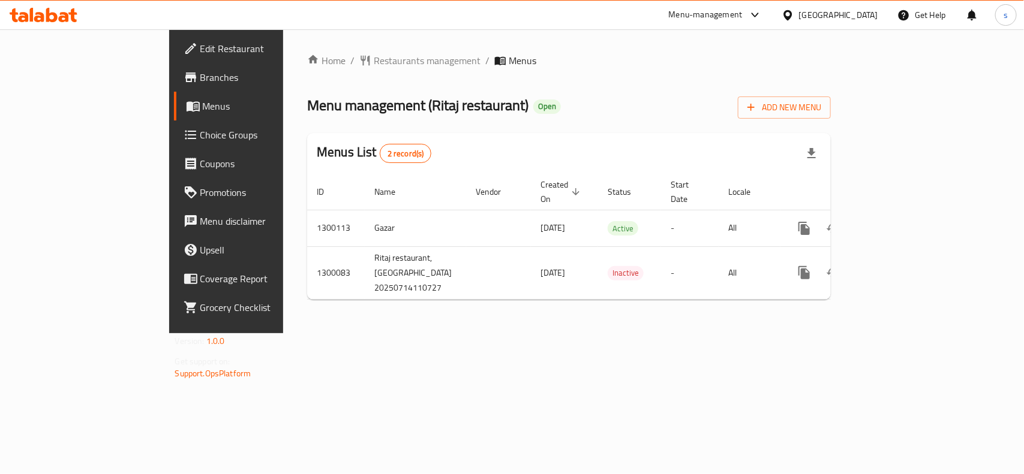
click at [846, 18] on div "[GEOGRAPHIC_DATA]" at bounding box center [838, 14] width 79 height 13
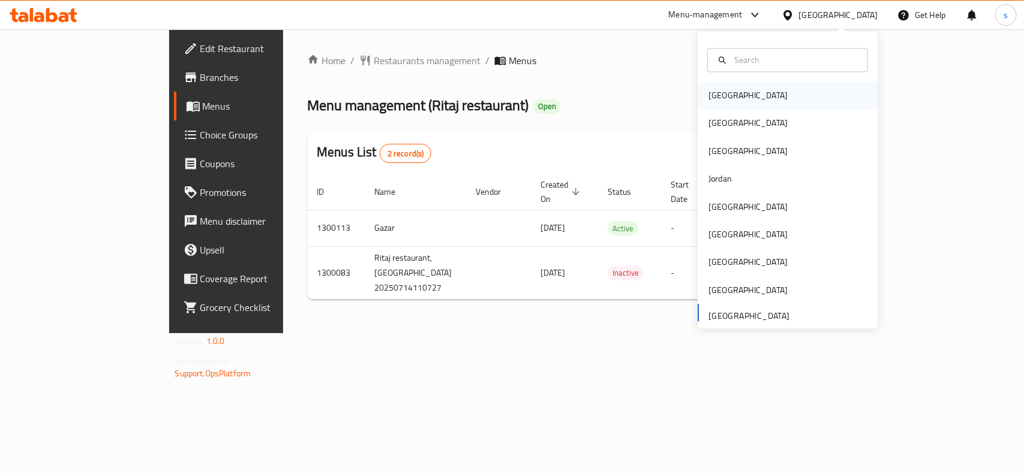
click at [728, 90] on div "[GEOGRAPHIC_DATA]" at bounding box center [748, 96] width 98 height 28
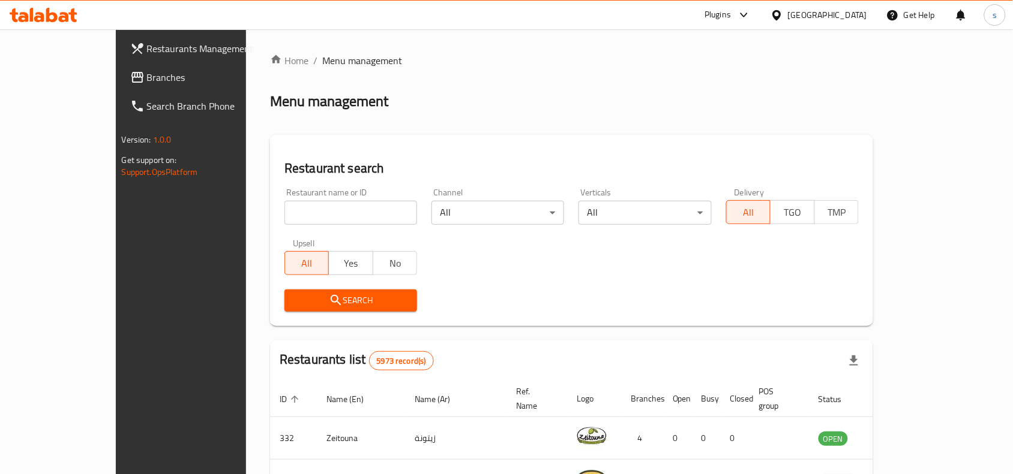
click at [855, 15] on div at bounding box center [506, 237] width 1013 height 474
click at [855, 15] on div "[GEOGRAPHIC_DATA]" at bounding box center [827, 14] width 79 height 13
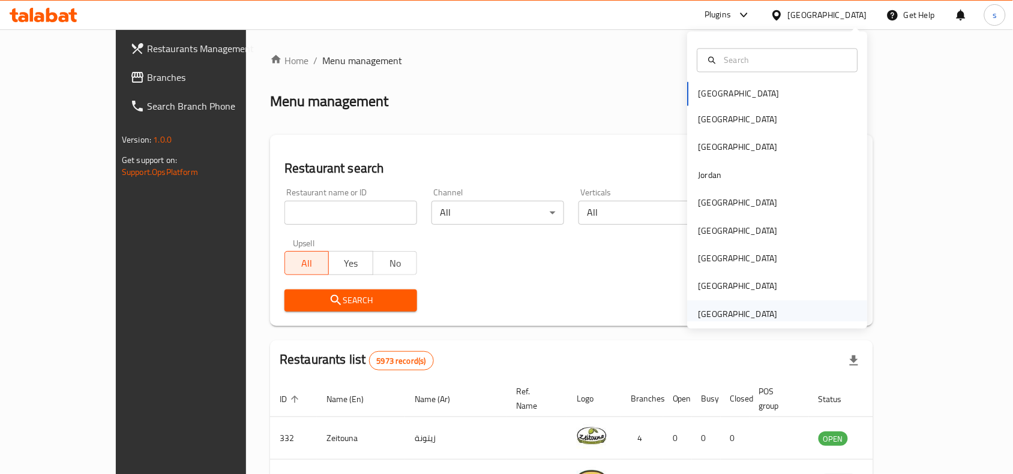
click at [701, 313] on div "[GEOGRAPHIC_DATA]" at bounding box center [737, 314] width 79 height 13
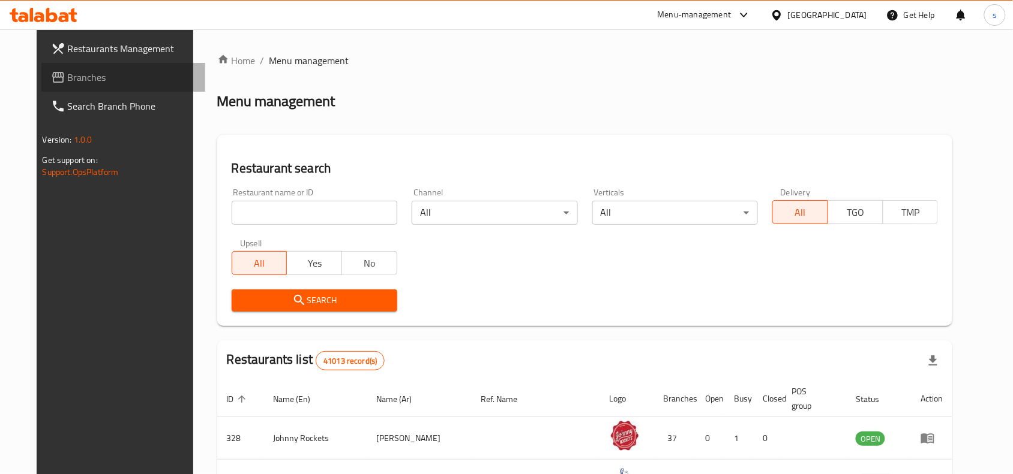
click at [68, 81] on span "Branches" at bounding box center [132, 77] width 128 height 14
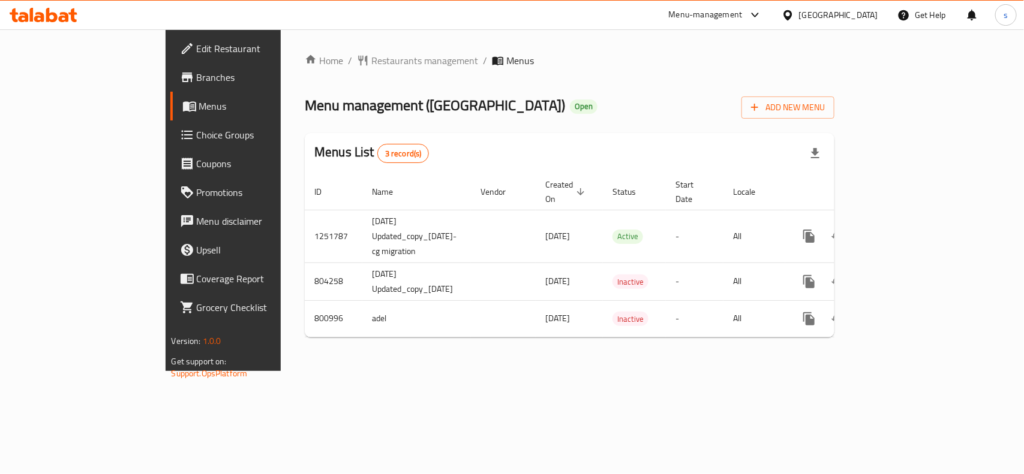
click at [831, 16] on div "[GEOGRAPHIC_DATA]" at bounding box center [838, 14] width 79 height 13
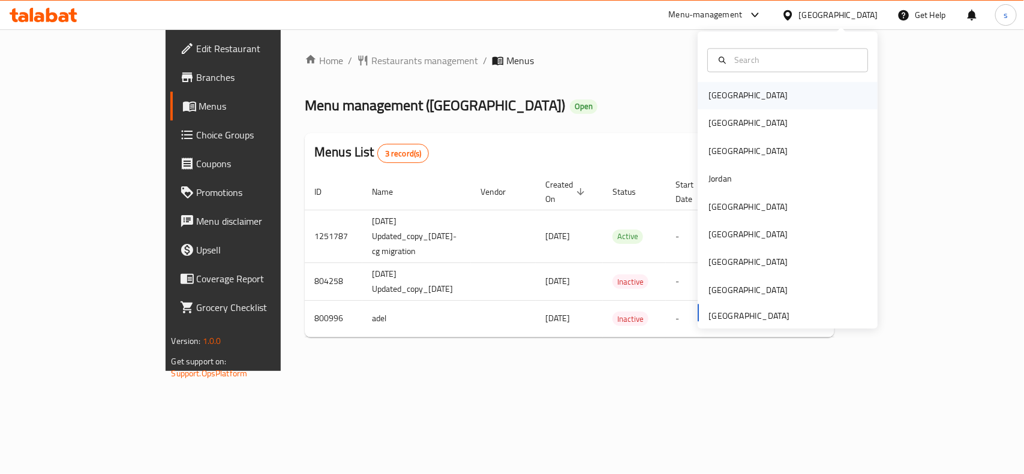
click at [714, 94] on div "[GEOGRAPHIC_DATA]" at bounding box center [747, 95] width 79 height 13
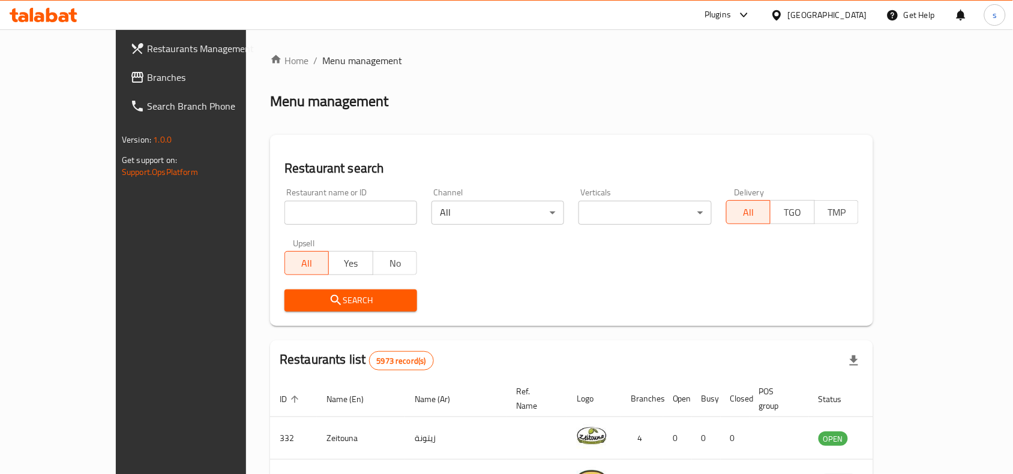
click at [840, 16] on div "[GEOGRAPHIC_DATA]" at bounding box center [827, 14] width 79 height 13
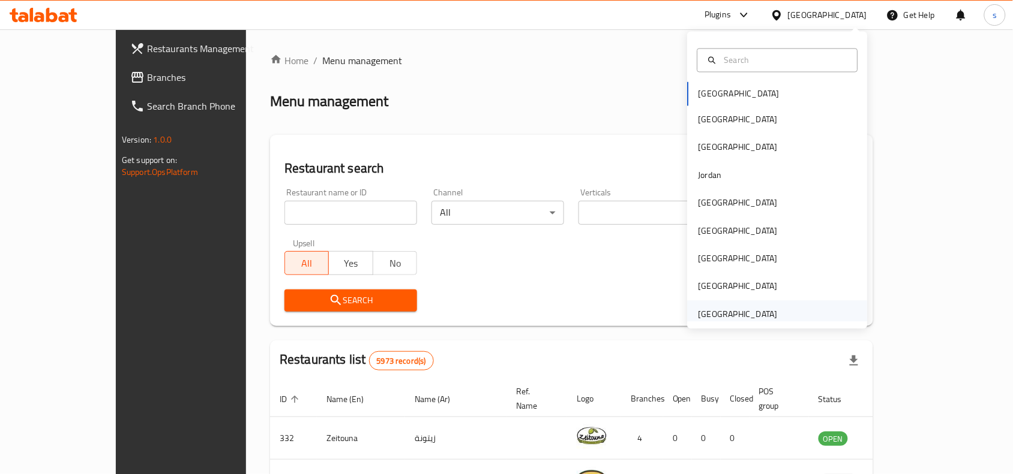
click at [724, 308] on div "United Arab Emirates" at bounding box center [737, 314] width 79 height 13
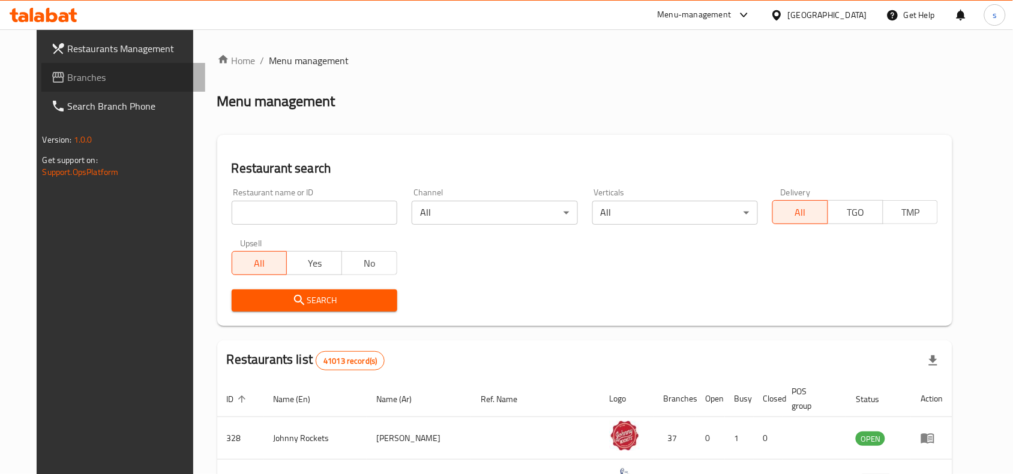
click at [68, 75] on span "Branches" at bounding box center [132, 77] width 128 height 14
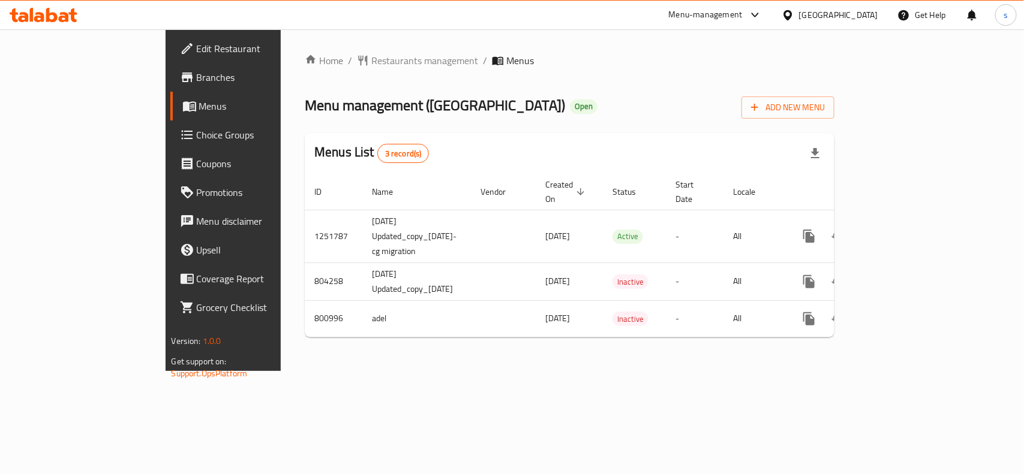
click at [813, 8] on div "United Arab Emirates" at bounding box center [838, 14] width 79 height 13
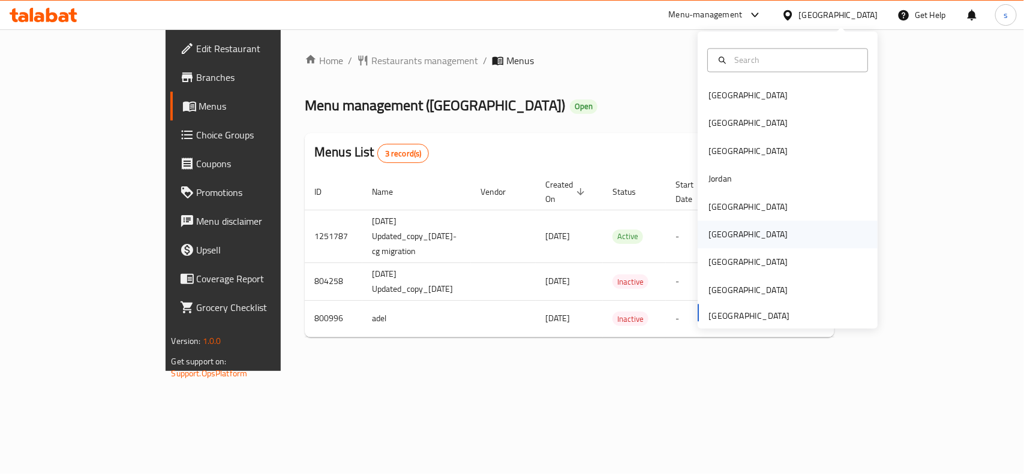
click at [708, 234] on div "[GEOGRAPHIC_DATA]" at bounding box center [747, 235] width 79 height 13
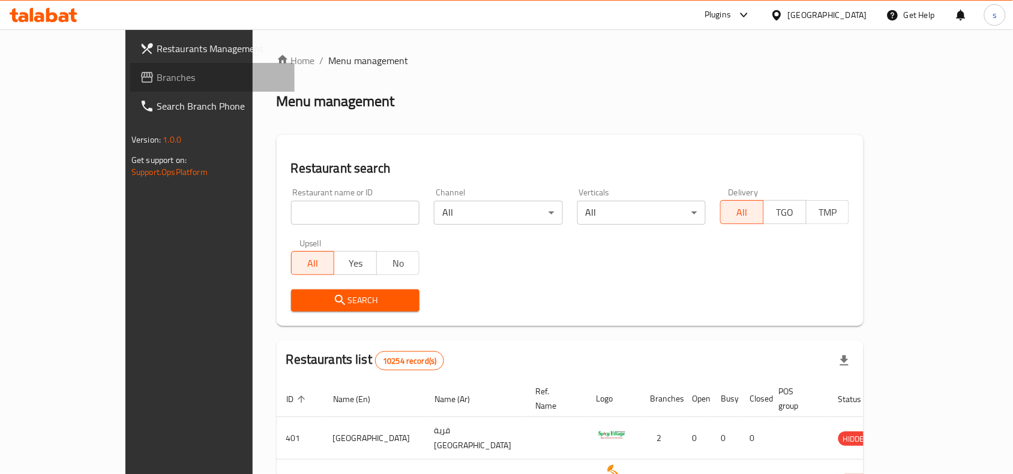
click at [157, 73] on span "Branches" at bounding box center [221, 77] width 128 height 14
